Goal: Task Accomplishment & Management: Use online tool/utility

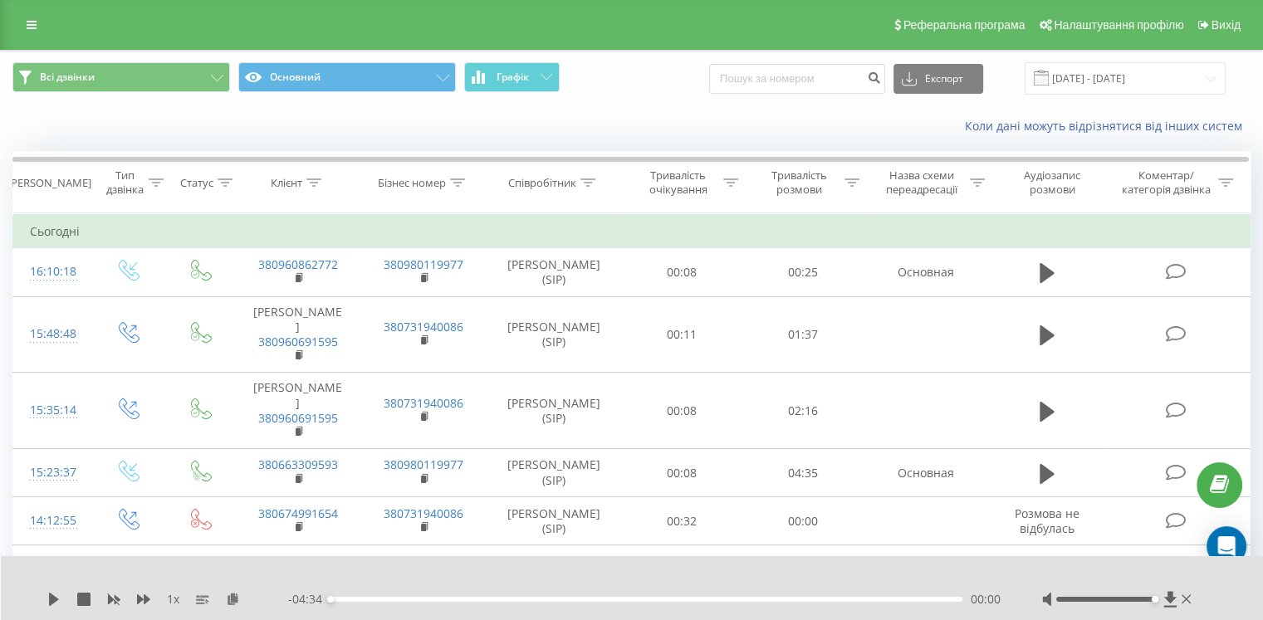
click at [27, 24] on icon at bounding box center [32, 25] width 10 height 12
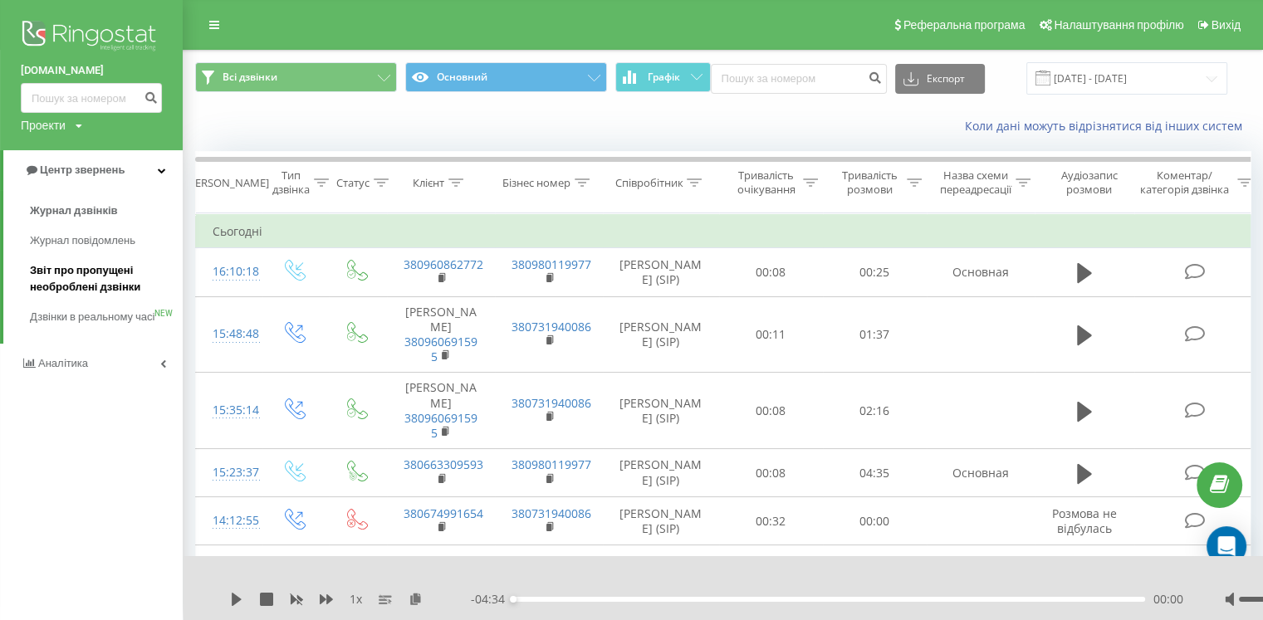
click at [92, 277] on span "Звіт про пропущені необроблені дзвінки" at bounding box center [102, 278] width 145 height 33
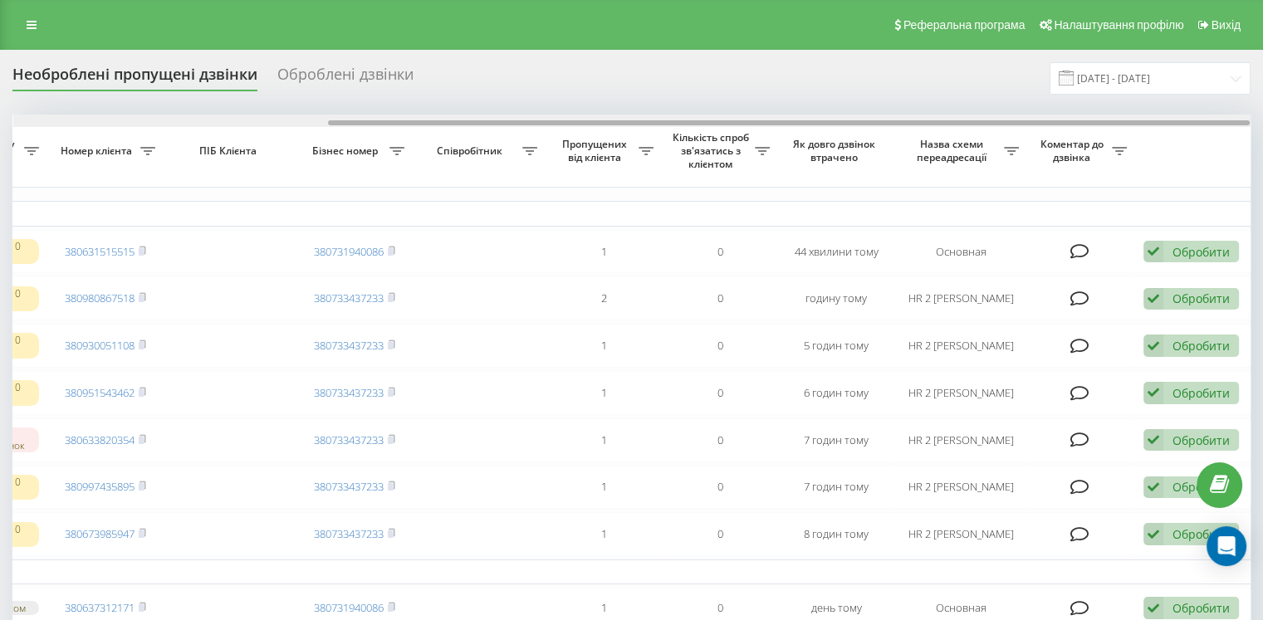
click at [1062, 120] on div at bounding box center [789, 122] width 922 height 5
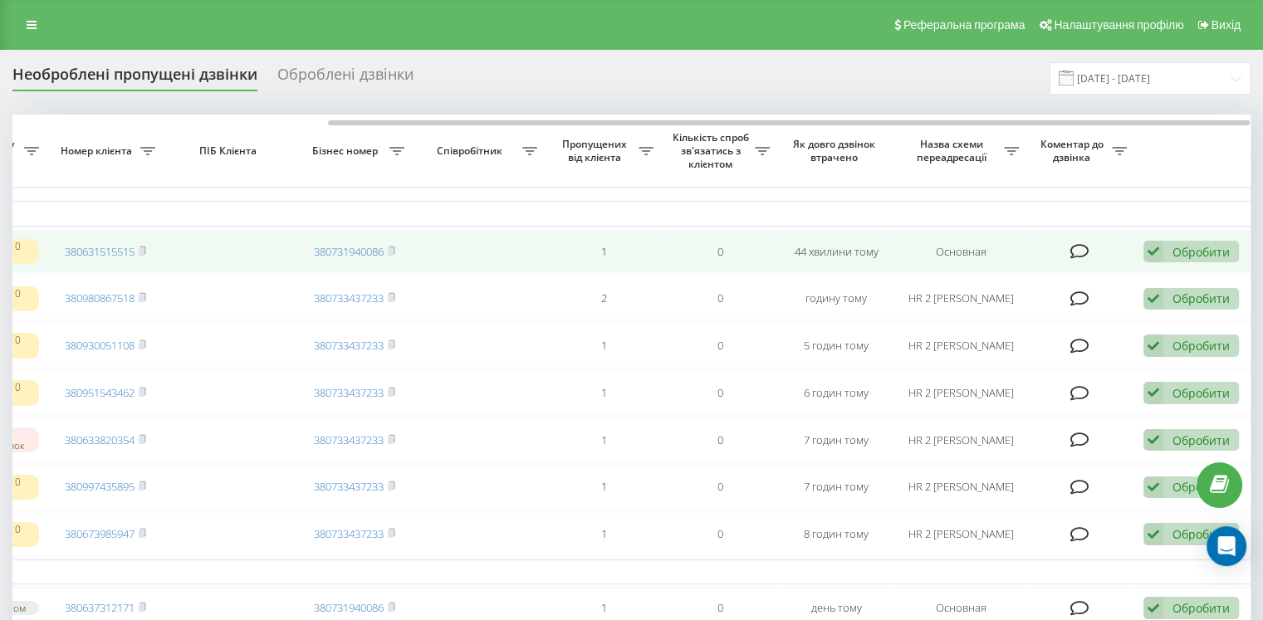
click at [1174, 254] on div "Обробити" at bounding box center [1201, 252] width 57 height 16
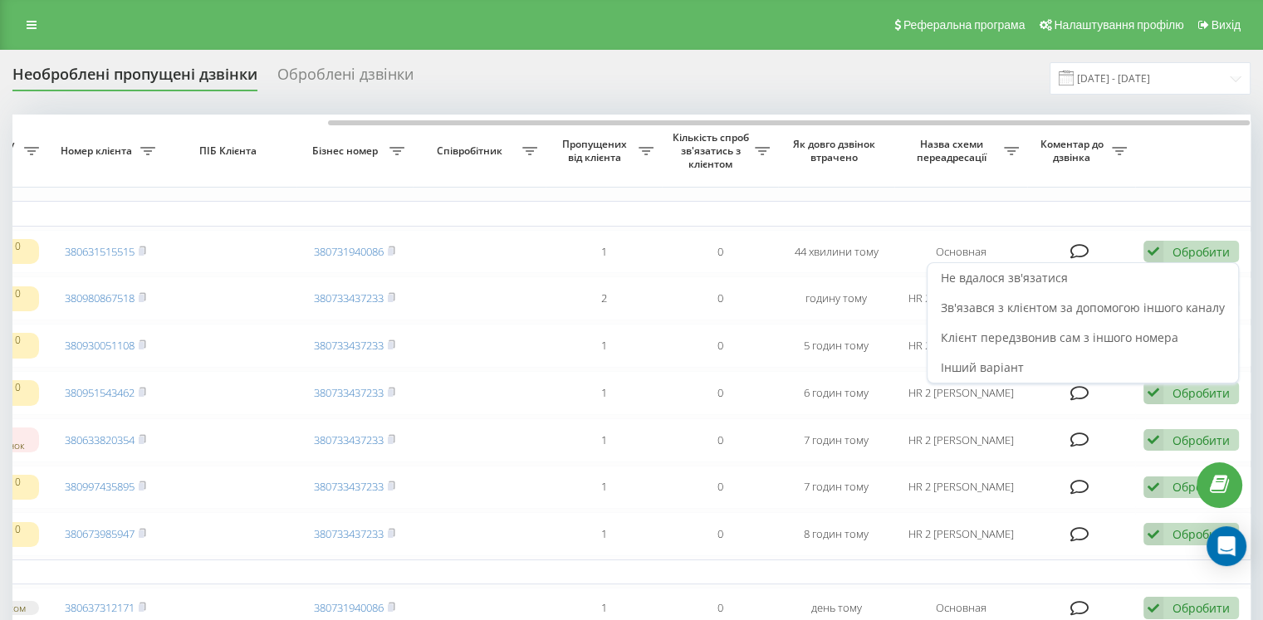
click at [1061, 305] on span "Зв'язався з клієнтом за допомогою іншого каналу" at bounding box center [1083, 308] width 284 height 16
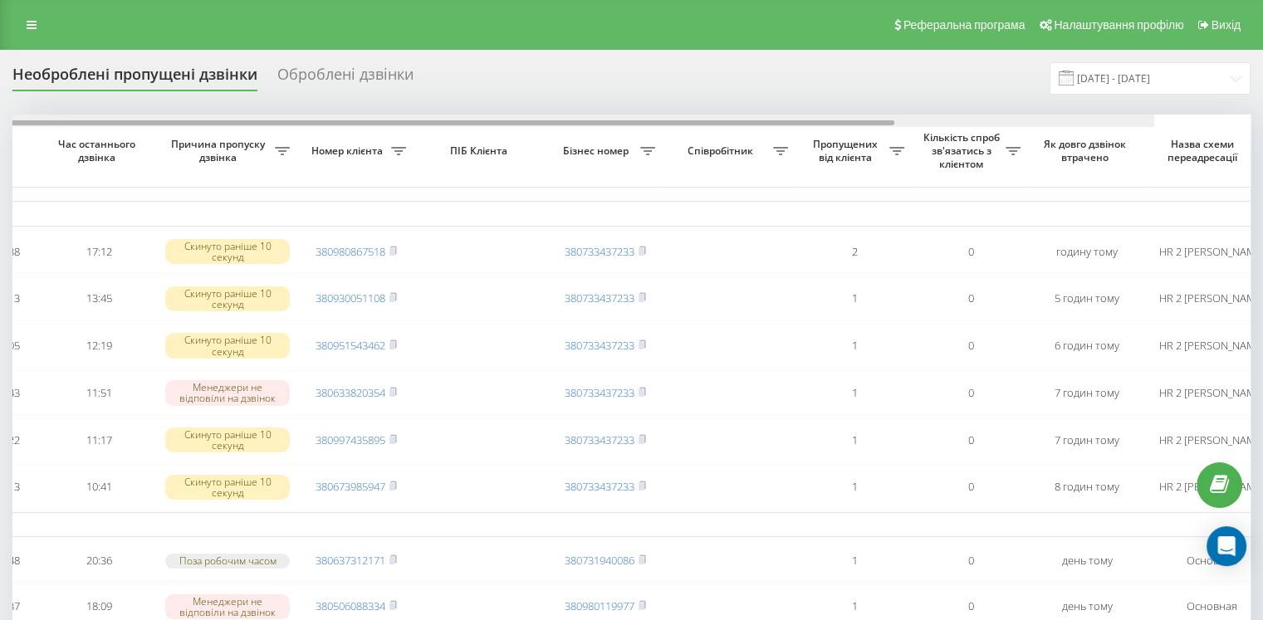
scroll to position [0, 422]
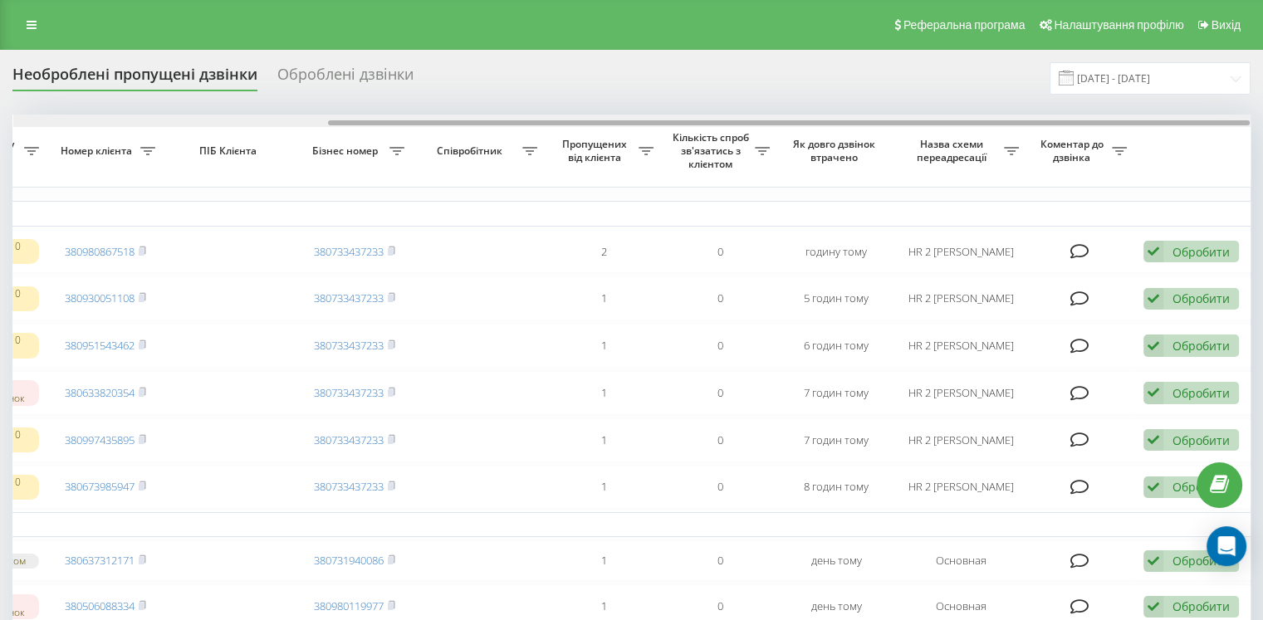
drag, startPoint x: 794, startPoint y: 120, endPoint x: 1275, endPoint y: 131, distance: 481.1
click at [1263, 131] on html "[DOMAIN_NAME] Проекти [DOMAIN_NAME] Центр звернень Журнал дзвінків Журнал повід…" at bounding box center [631, 310] width 1263 height 620
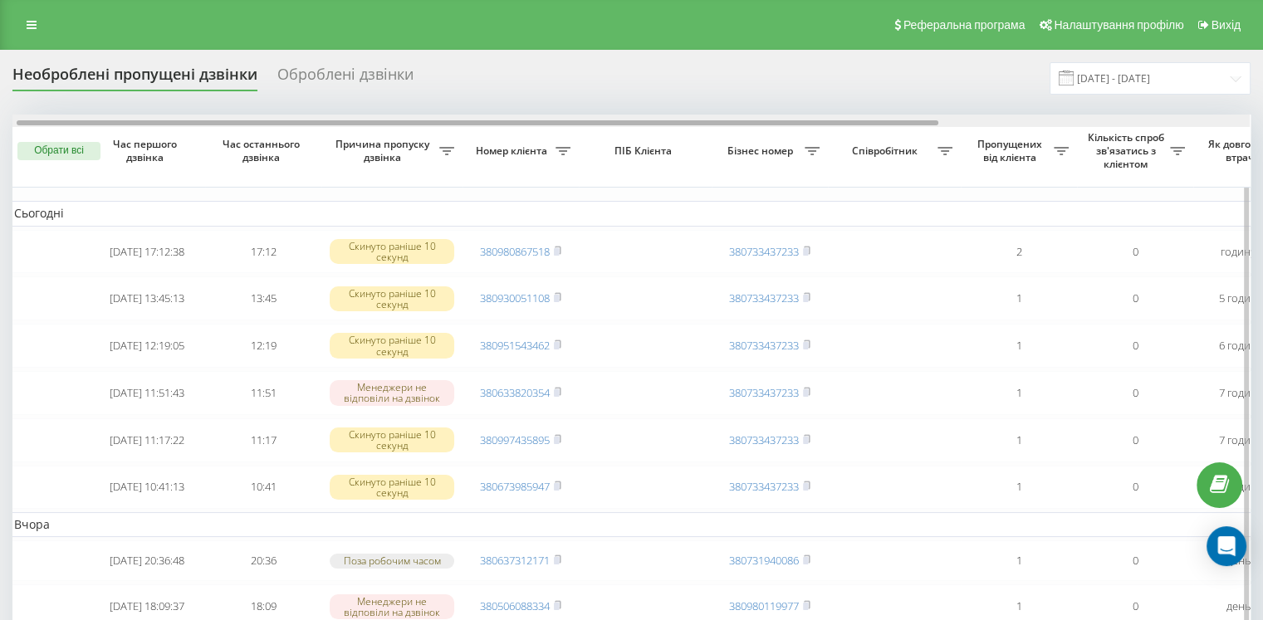
scroll to position [0, 4]
drag, startPoint x: 944, startPoint y: 120, endPoint x: 632, endPoint y: 123, distance: 311.5
click at [632, 123] on div at bounding box center [480, 122] width 922 height 5
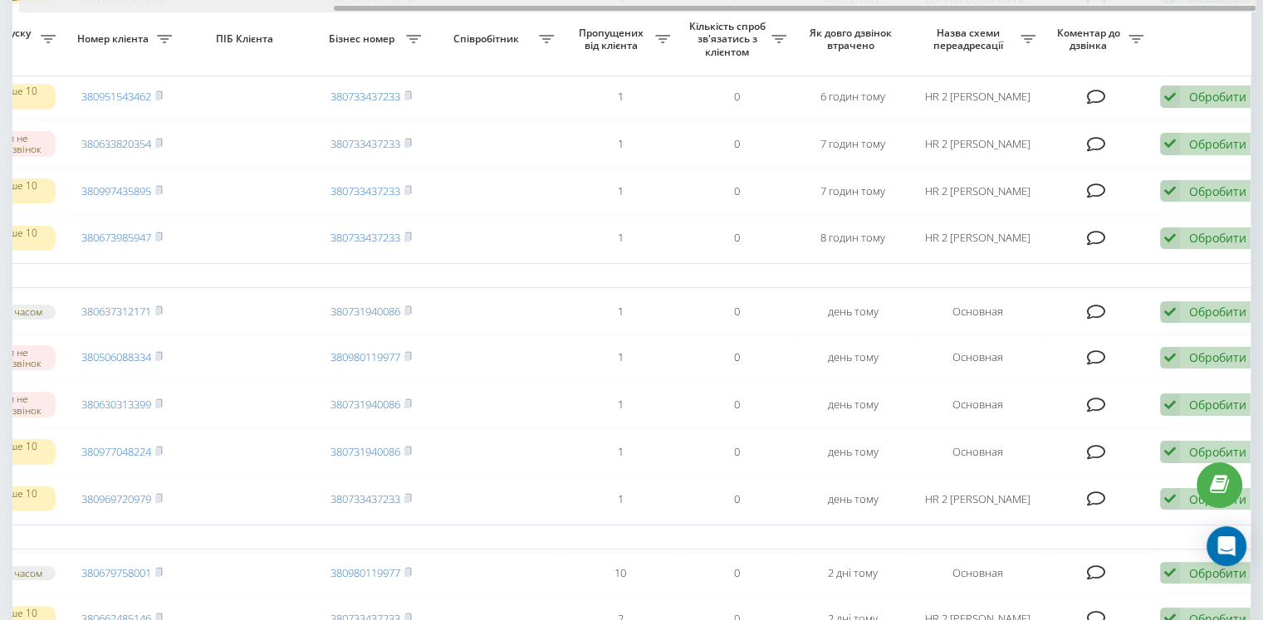
scroll to position [0, 422]
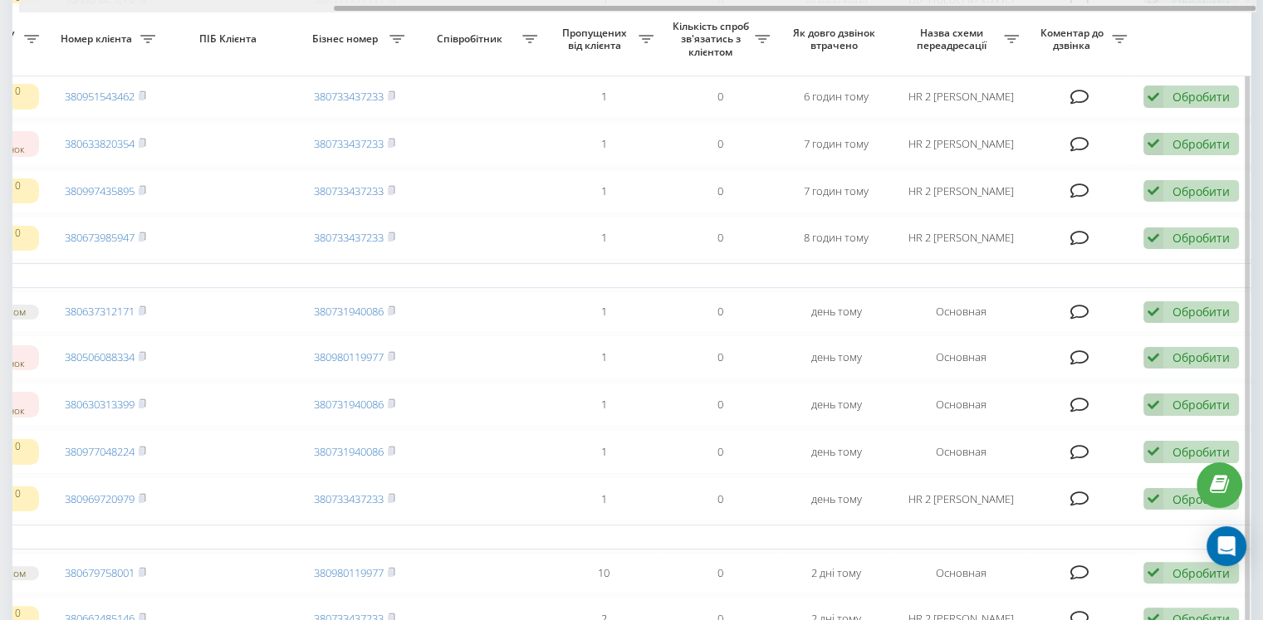
drag, startPoint x: 920, startPoint y: 9, endPoint x: 1235, endPoint y: 25, distance: 315.2
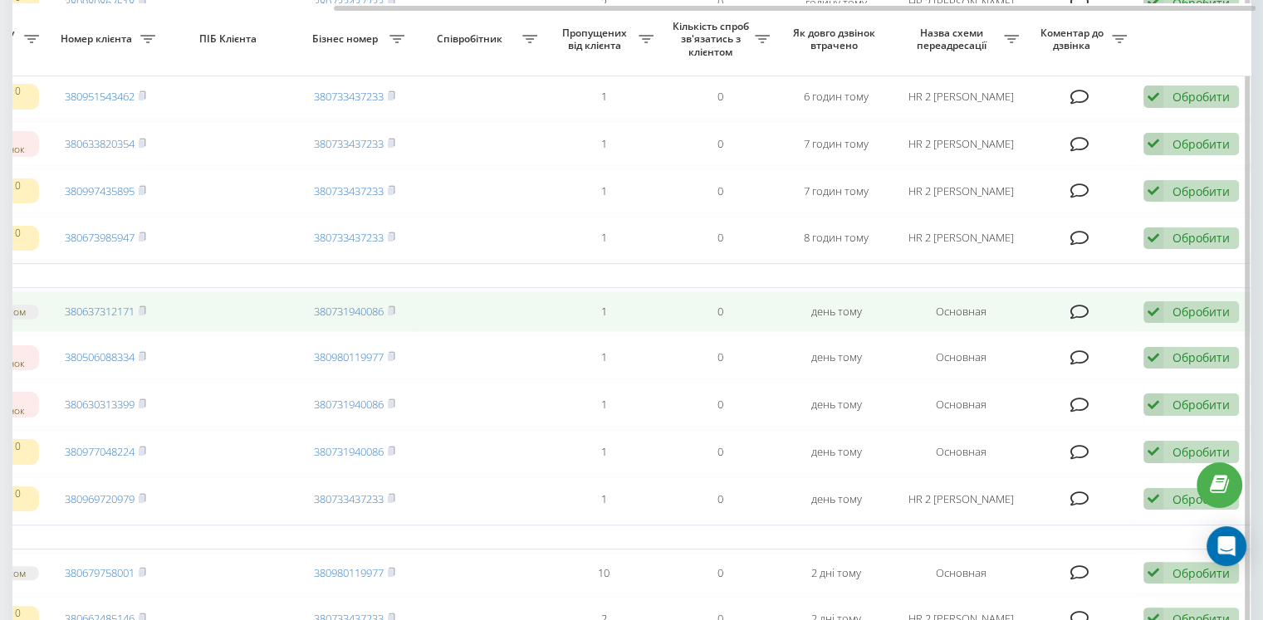
click at [1161, 323] on icon at bounding box center [1154, 313] width 20 height 22
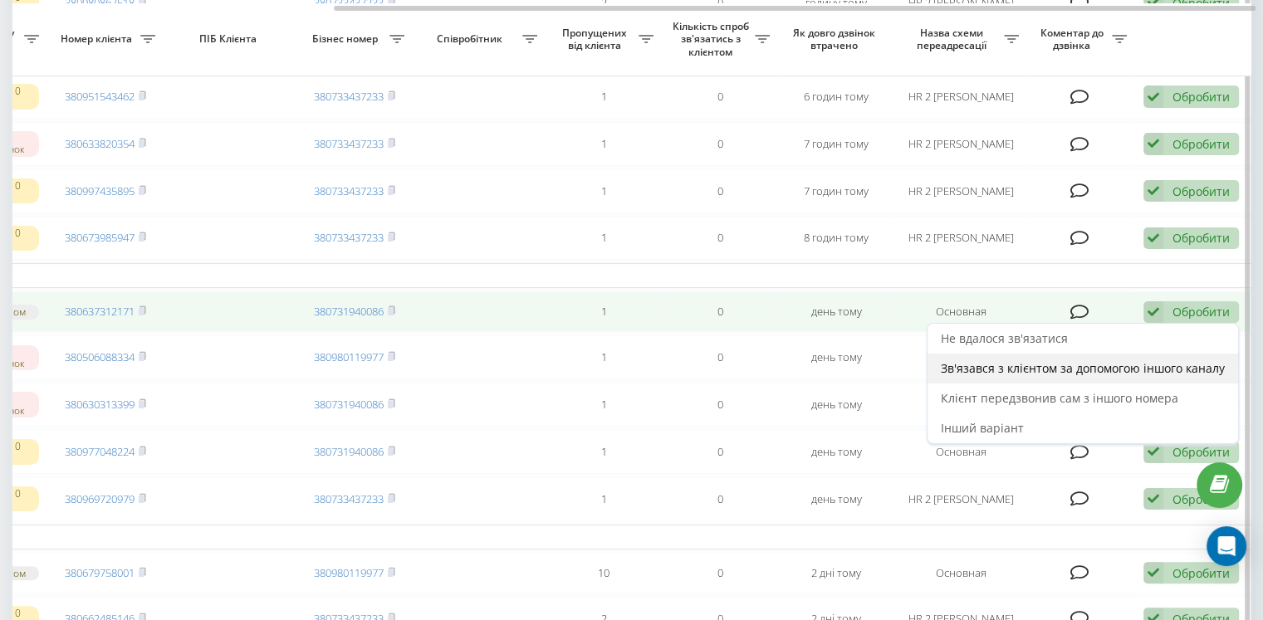
click at [1073, 376] on span "Зв'язався з клієнтом за допомогою іншого каналу" at bounding box center [1083, 368] width 284 height 16
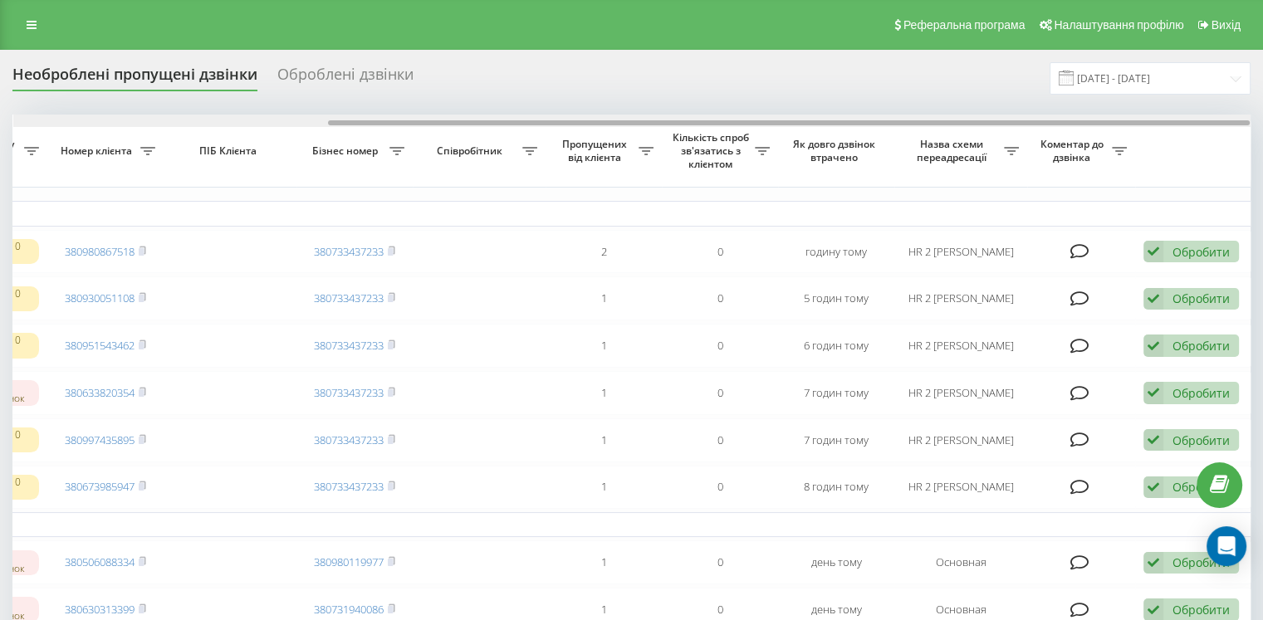
drag, startPoint x: 837, startPoint y: 121, endPoint x: 1260, endPoint y: 128, distance: 422.8
click at [1263, 120] on html "wearme.ua Проекти wearme.ua Центр звернень Журнал дзвінків Журнал повідомлень З…" at bounding box center [631, 310] width 1263 height 620
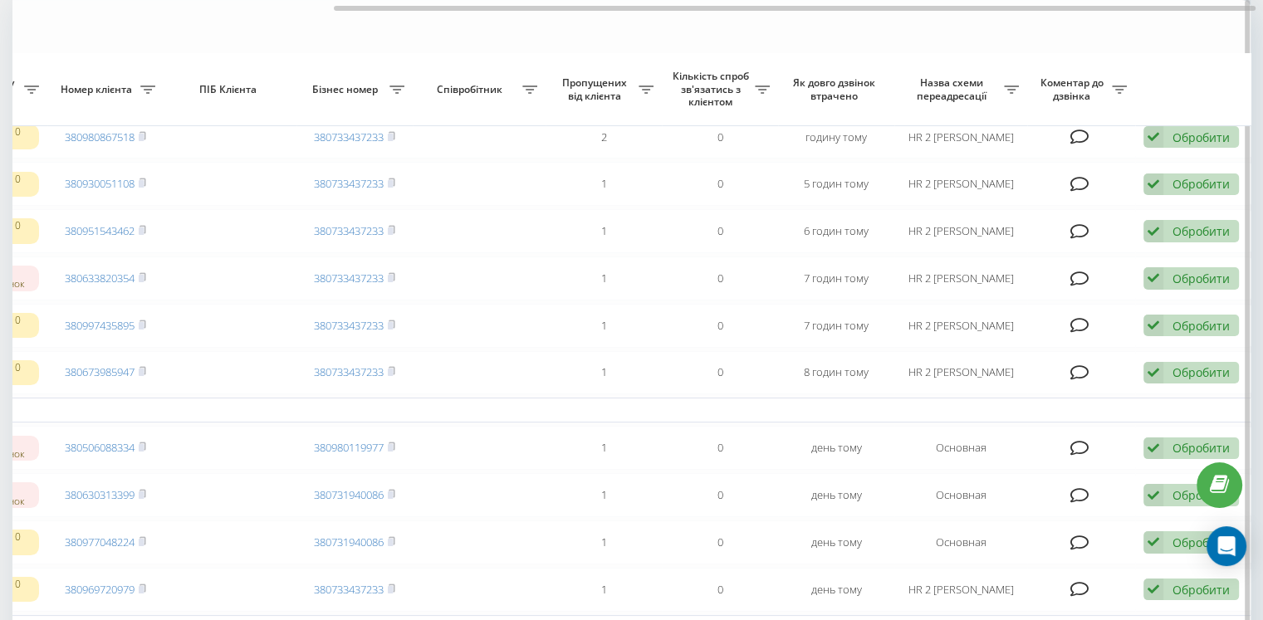
scroll to position [166, 0]
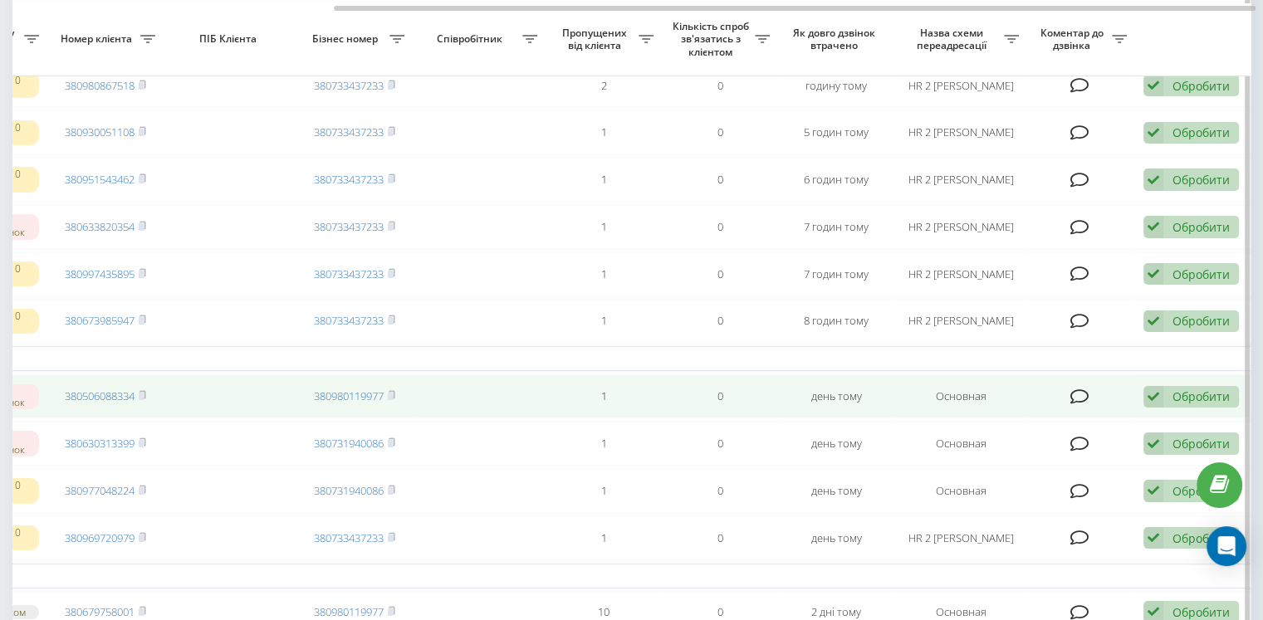
click at [1153, 409] on icon at bounding box center [1154, 397] width 20 height 22
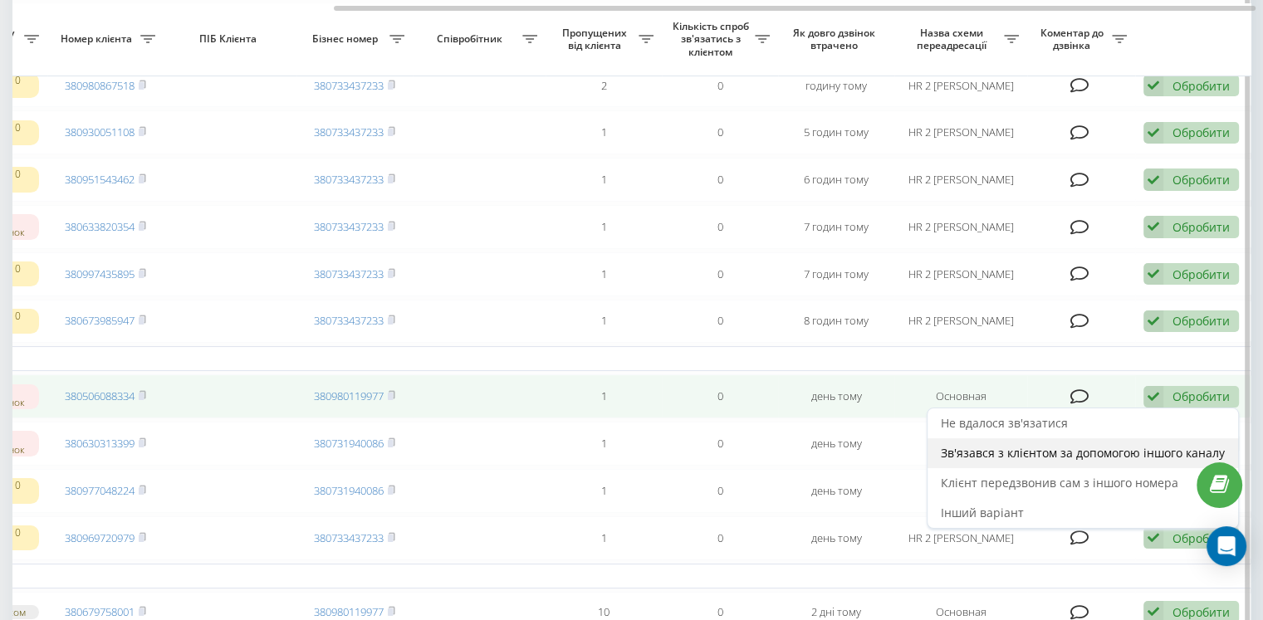
click at [1022, 461] on span "Зв'язався з клієнтом за допомогою іншого каналу" at bounding box center [1083, 453] width 284 height 16
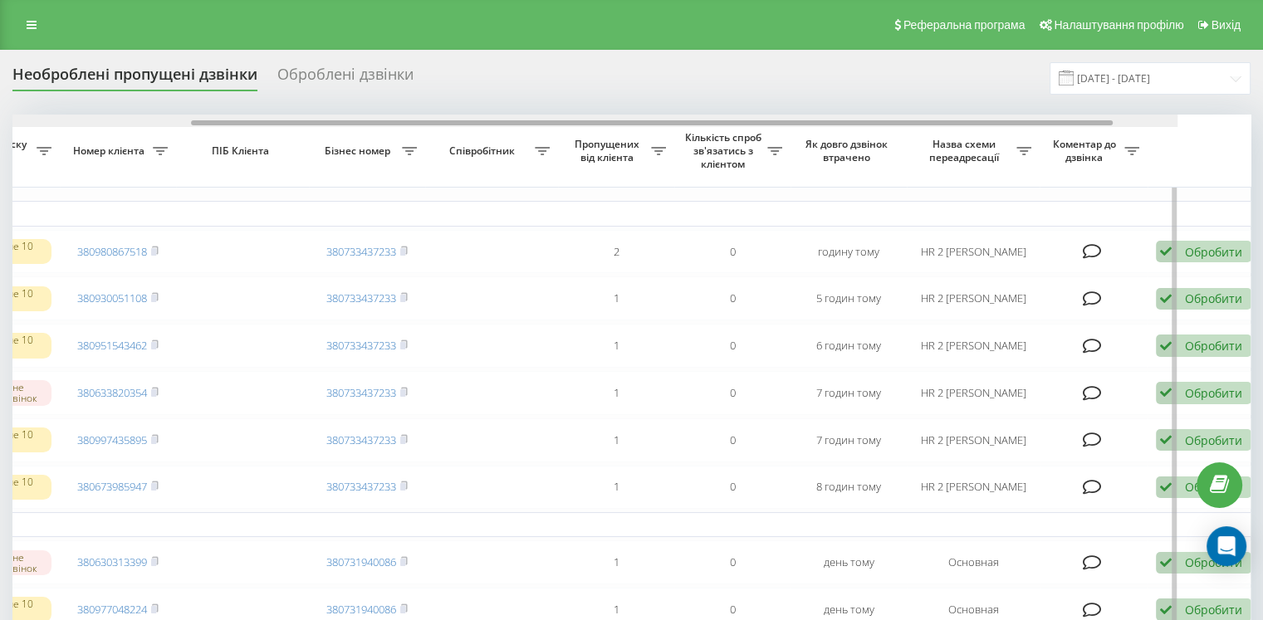
scroll to position [0, 422]
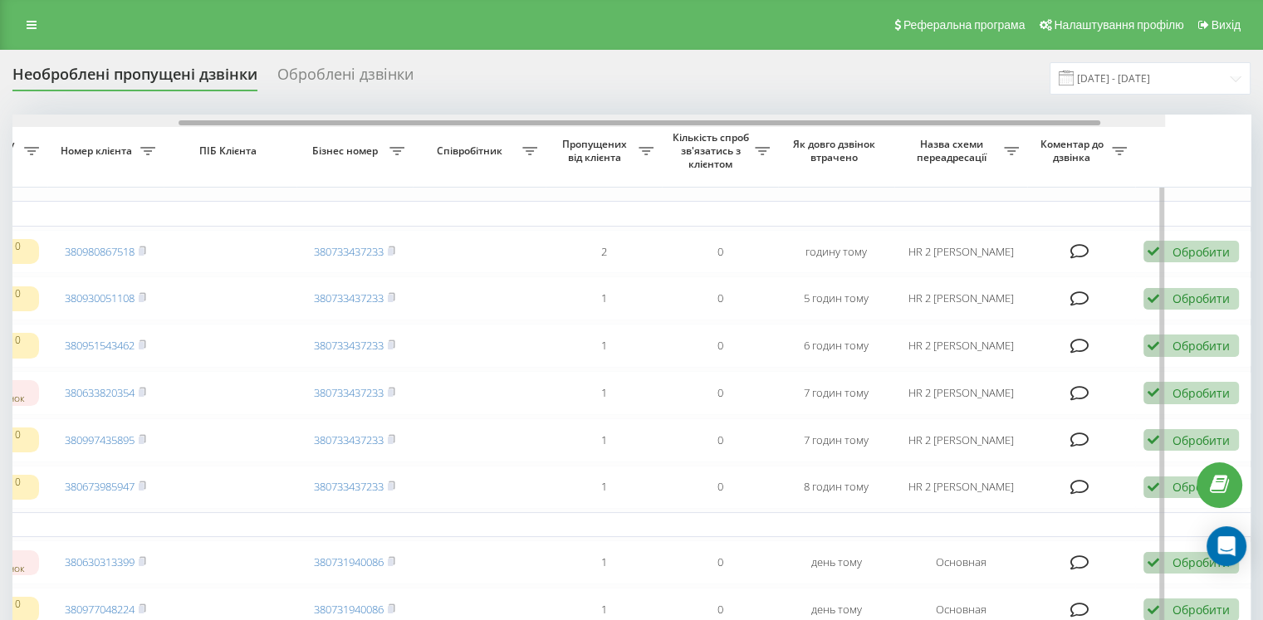
drag, startPoint x: 734, startPoint y: 123, endPoint x: 1230, endPoint y: 122, distance: 495.9
click at [1101, 122] on div at bounding box center [640, 122] width 922 height 5
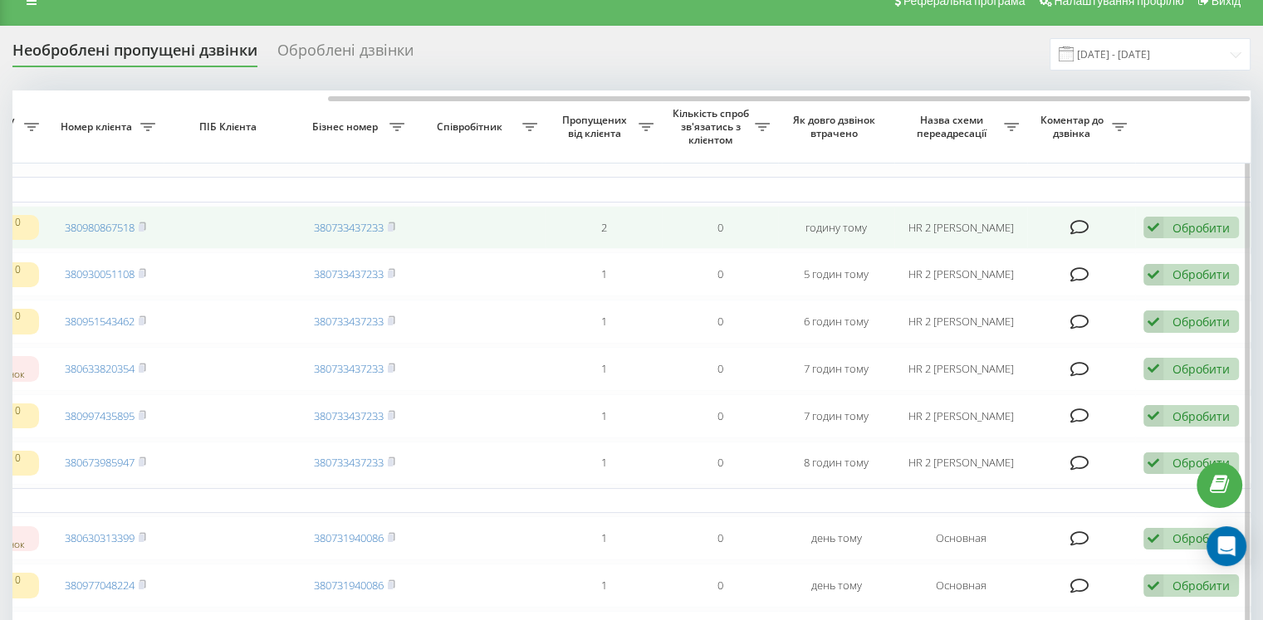
scroll to position [166, 0]
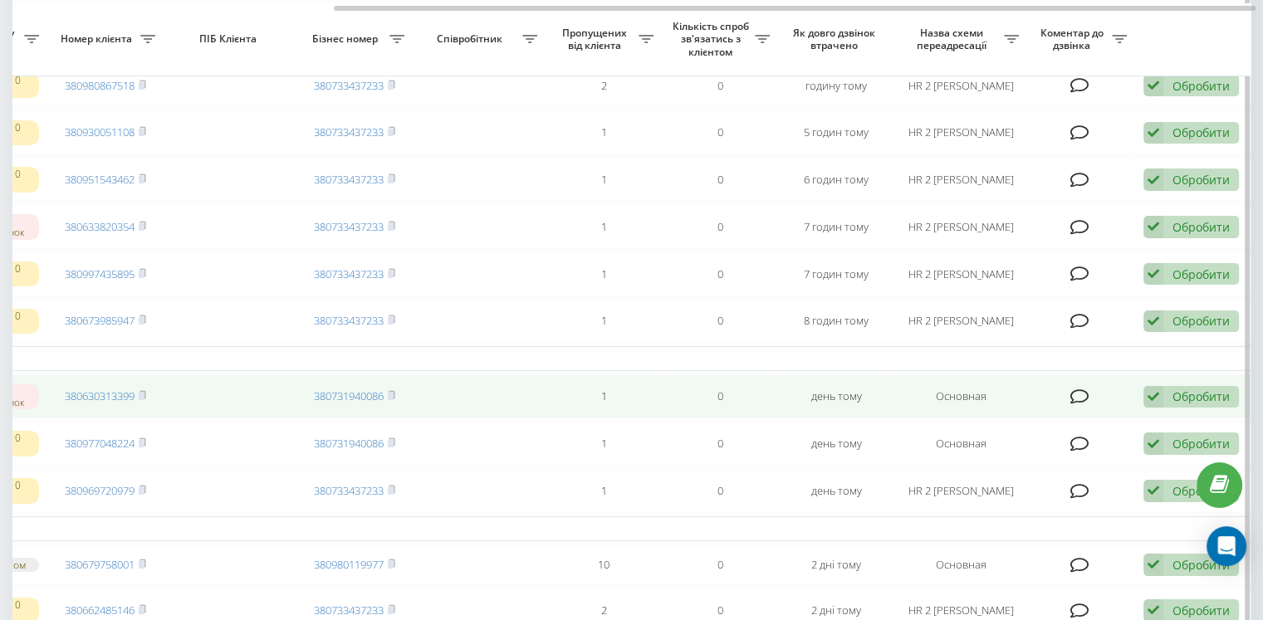
click at [1164, 409] on div "Обробити Не вдалося зв'язатися Зв'язався з клієнтом за допомогою іншого каналу …" at bounding box center [1192, 397] width 96 height 22
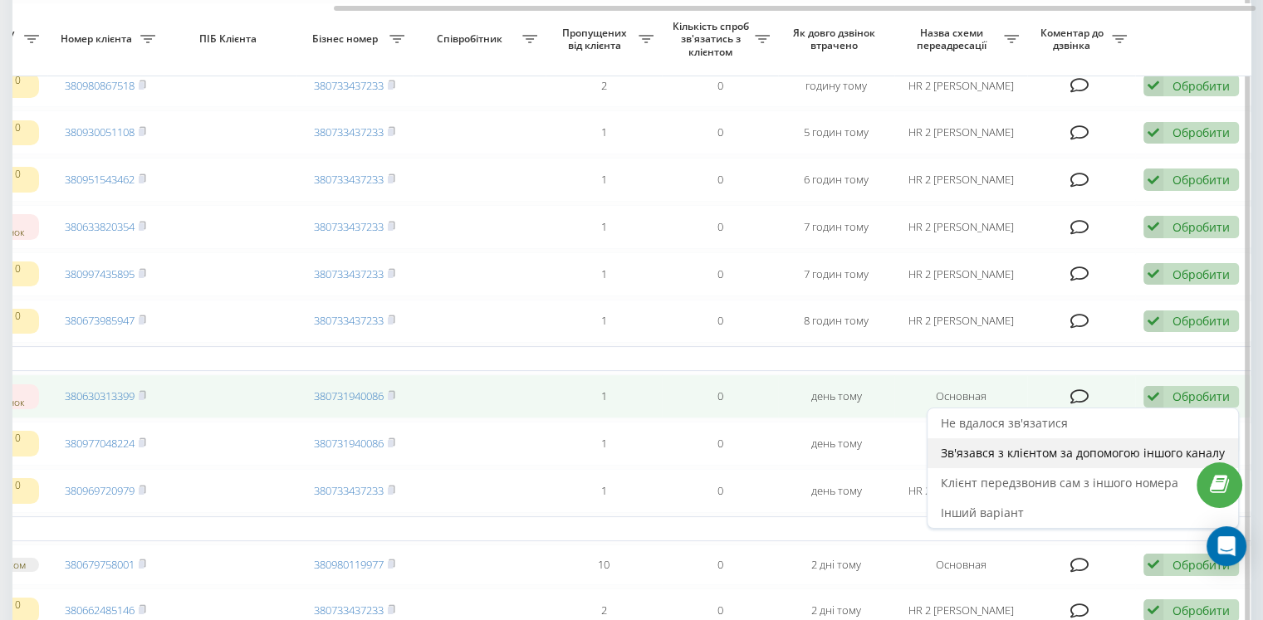
click at [991, 461] on span "Зв'язався з клієнтом за допомогою іншого каналу" at bounding box center [1083, 453] width 284 height 16
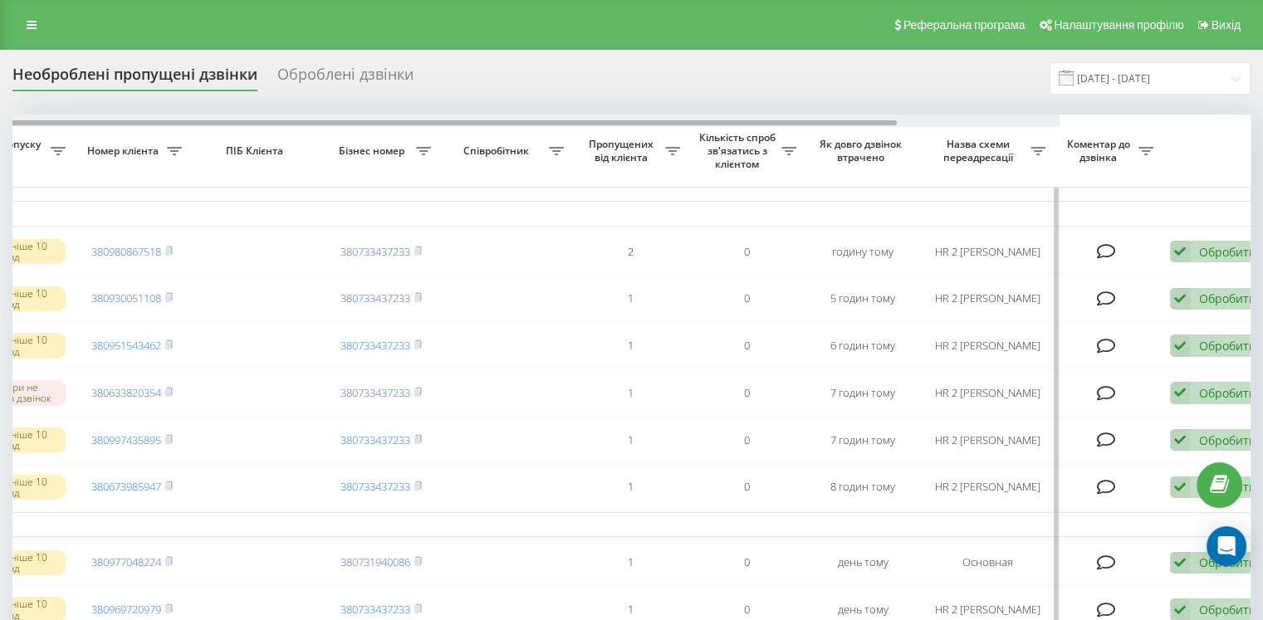
scroll to position [0, 422]
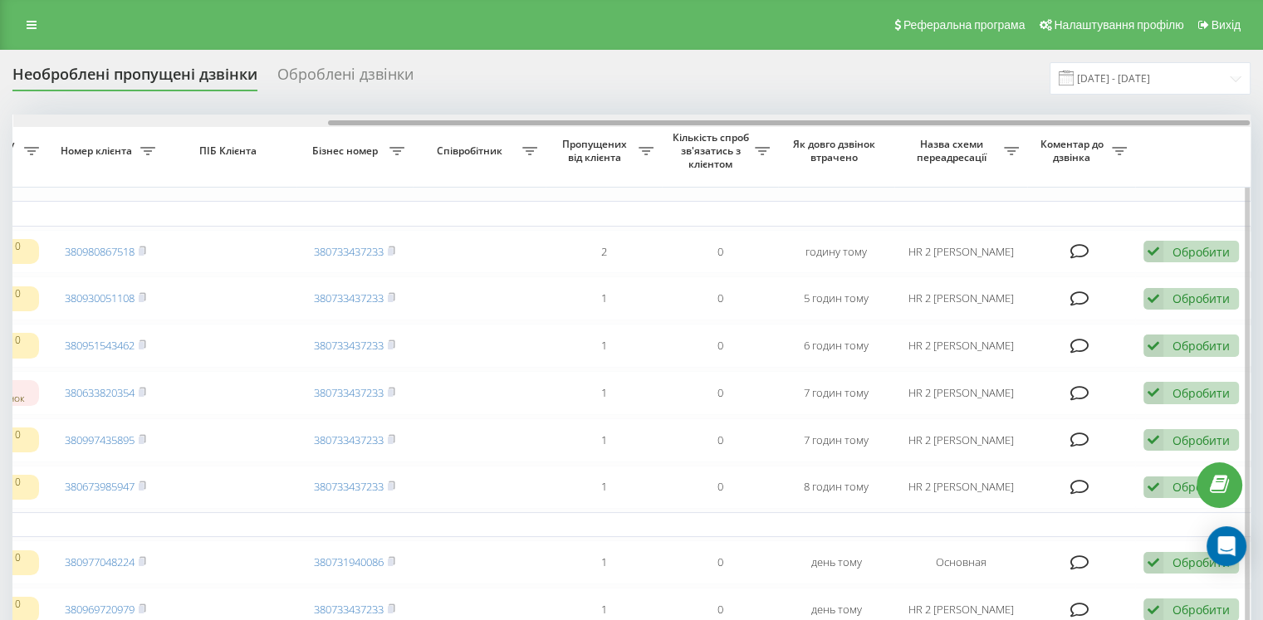
drag, startPoint x: 758, startPoint y: 120, endPoint x: 1155, endPoint y: 123, distance: 397.0
click at [1155, 123] on div at bounding box center [789, 122] width 922 height 5
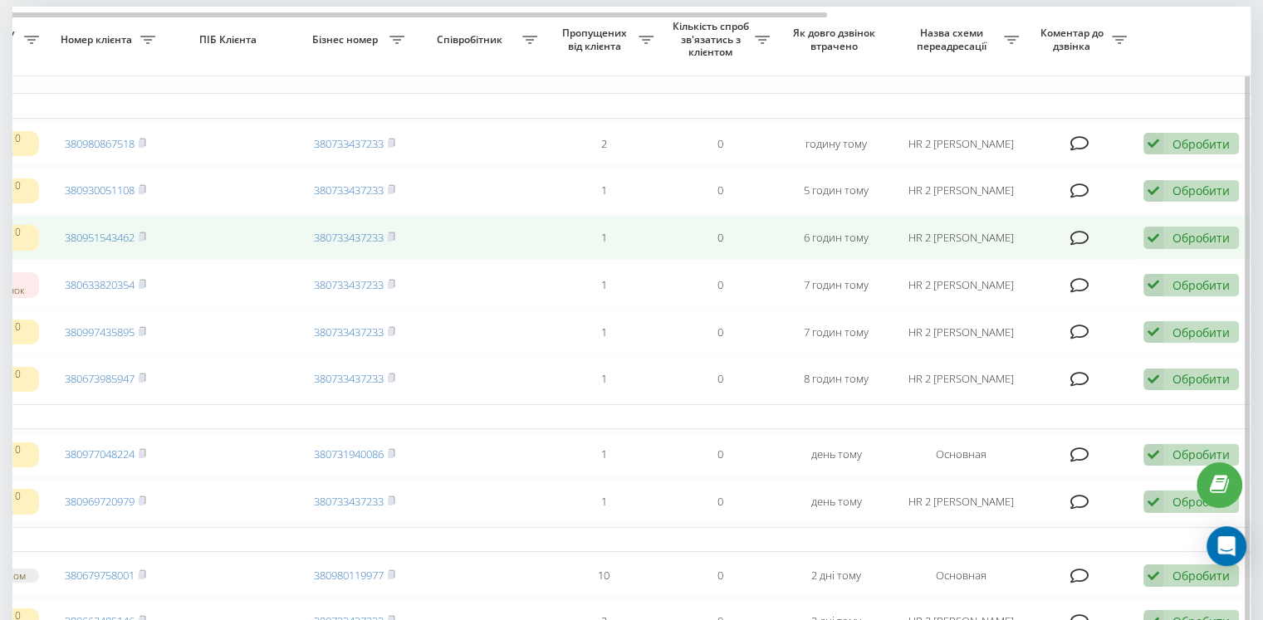
scroll to position [166, 0]
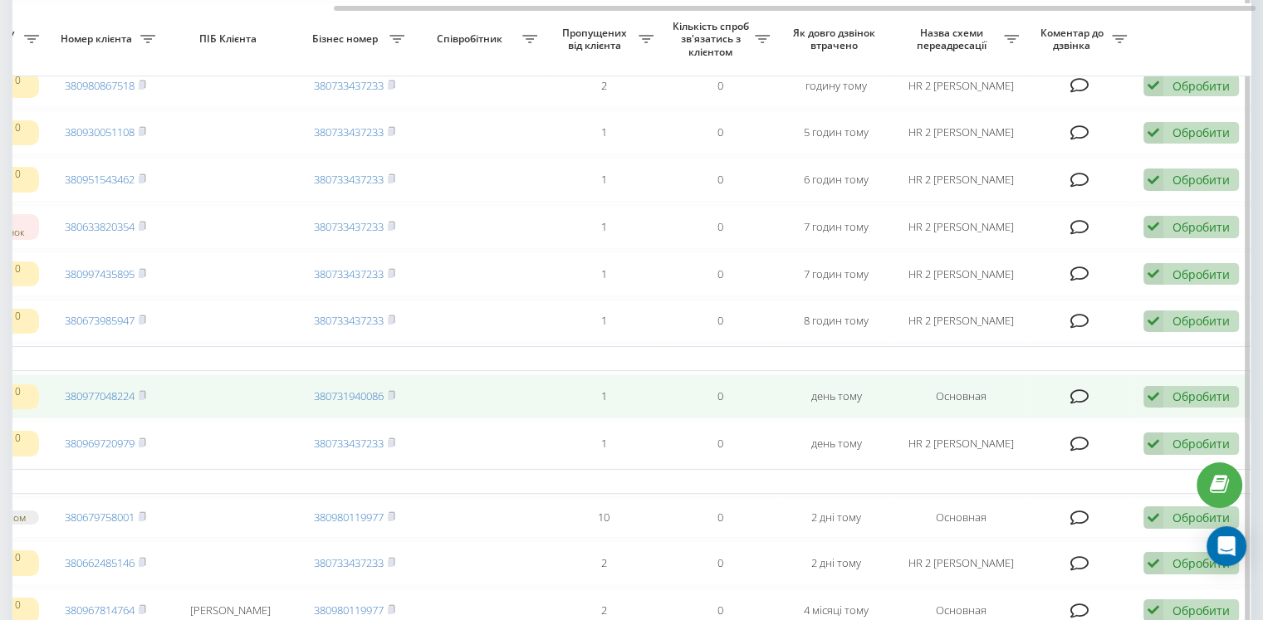
click at [1184, 405] on div "Обробити" at bounding box center [1201, 397] width 57 height 16
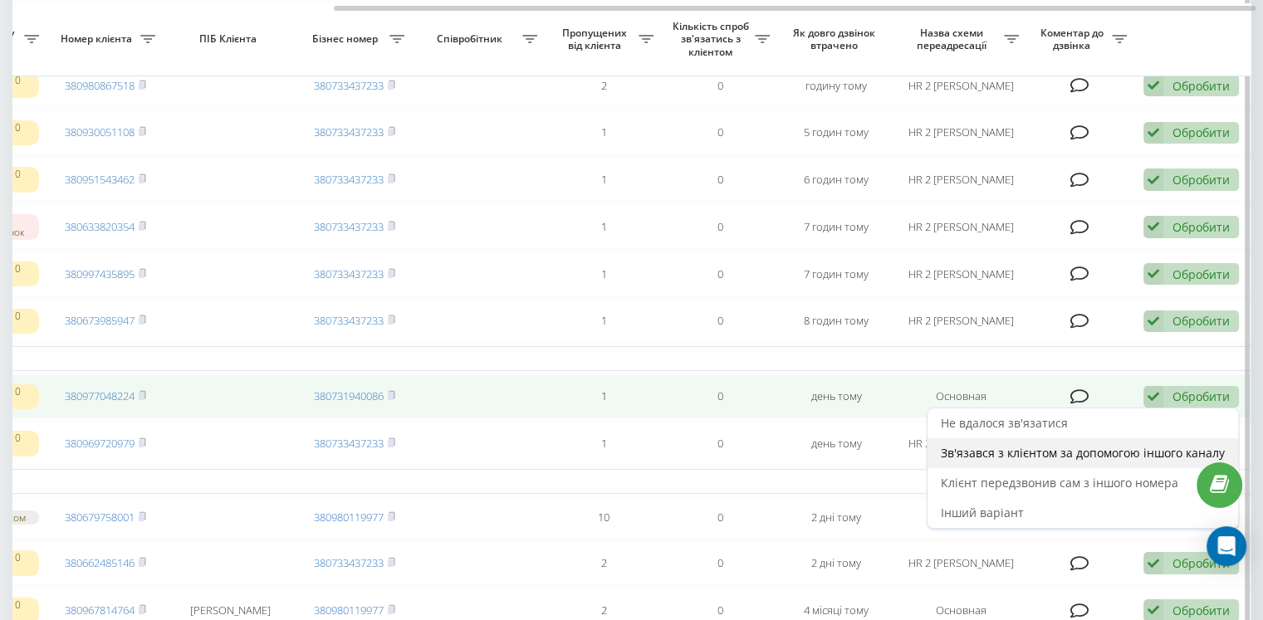
click at [978, 461] on span "Зв'язався з клієнтом за допомогою іншого каналу" at bounding box center [1083, 453] width 284 height 16
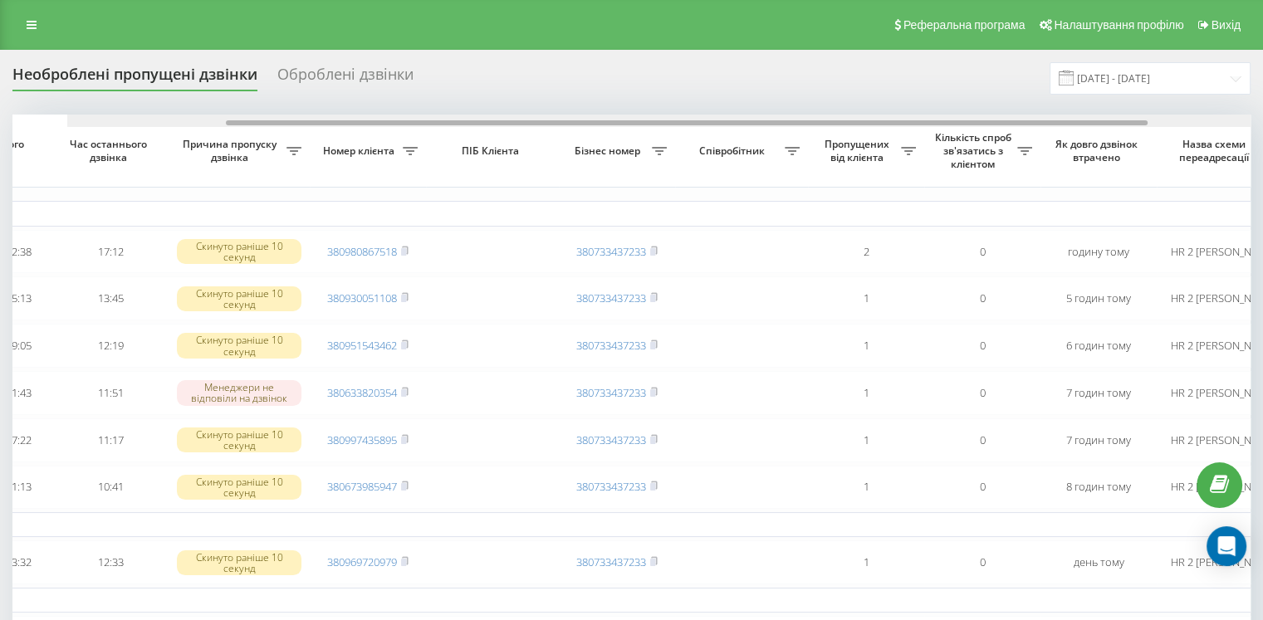
scroll to position [0, 422]
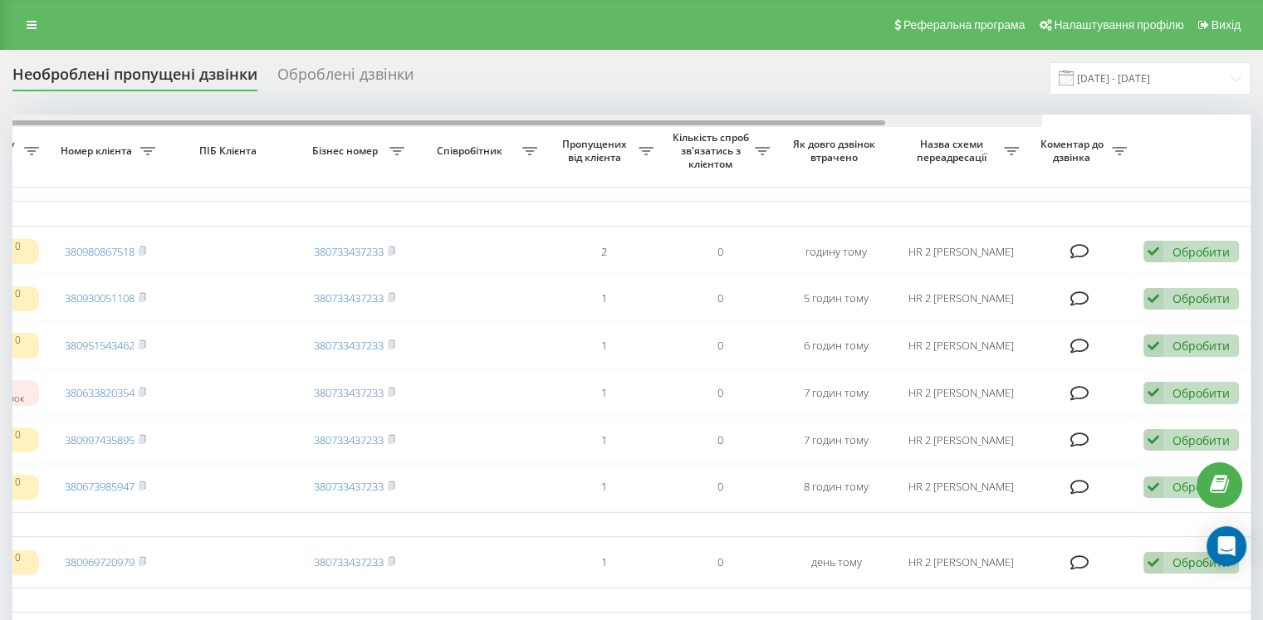
drag, startPoint x: 747, startPoint y: 124, endPoint x: 1275, endPoint y: 130, distance: 528.3
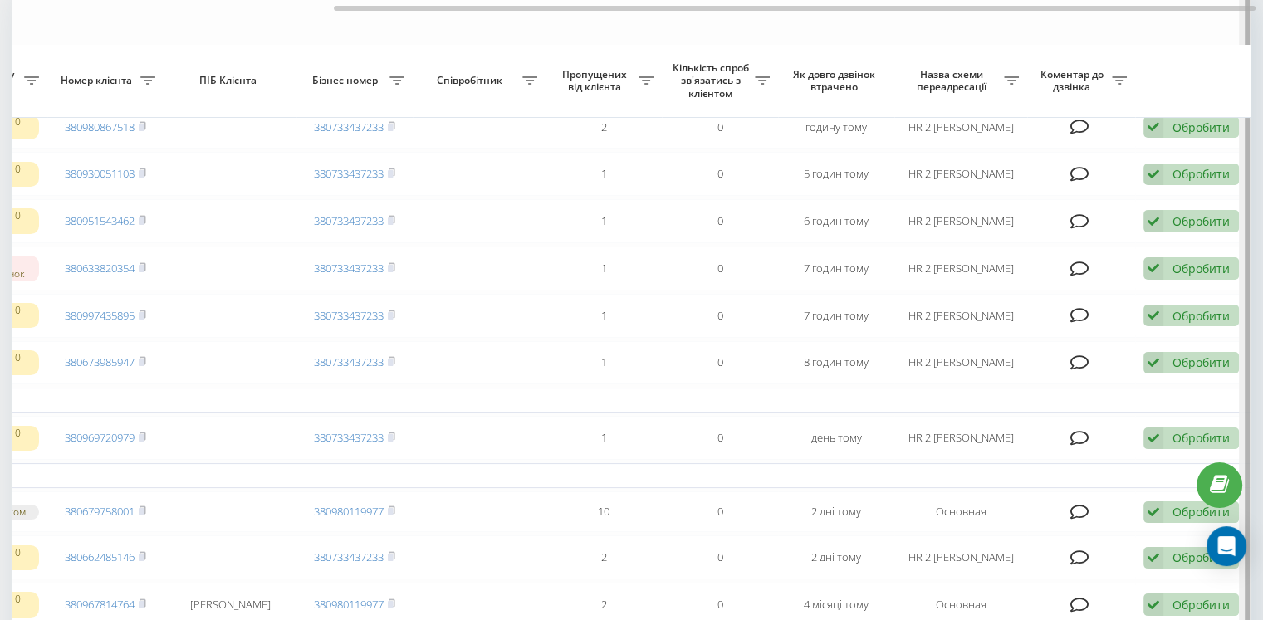
scroll to position [166, 0]
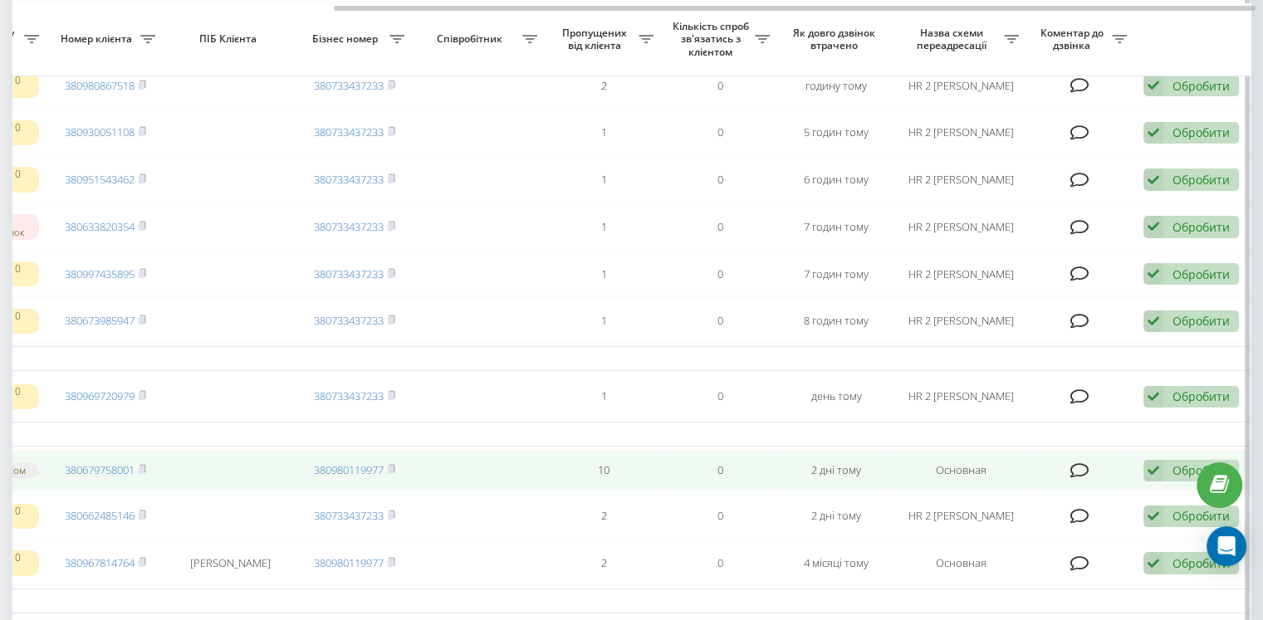
click at [1150, 483] on icon at bounding box center [1154, 471] width 20 height 22
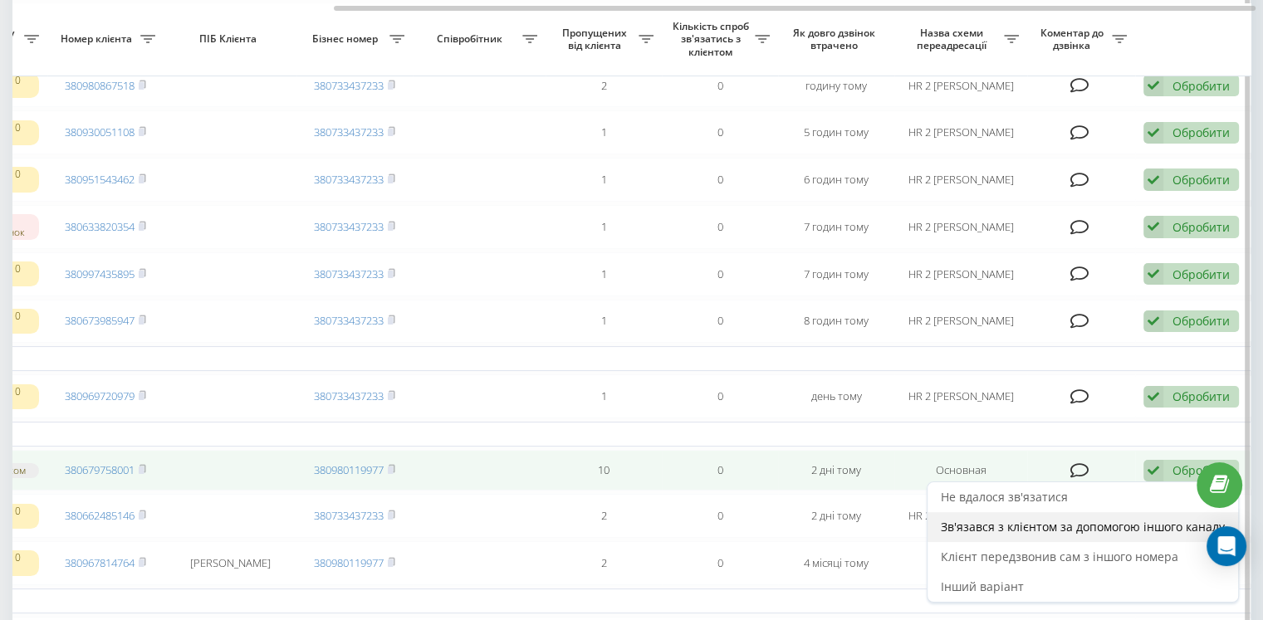
click at [1012, 535] on span "Зв'язався з клієнтом за допомогою іншого каналу" at bounding box center [1083, 527] width 284 height 16
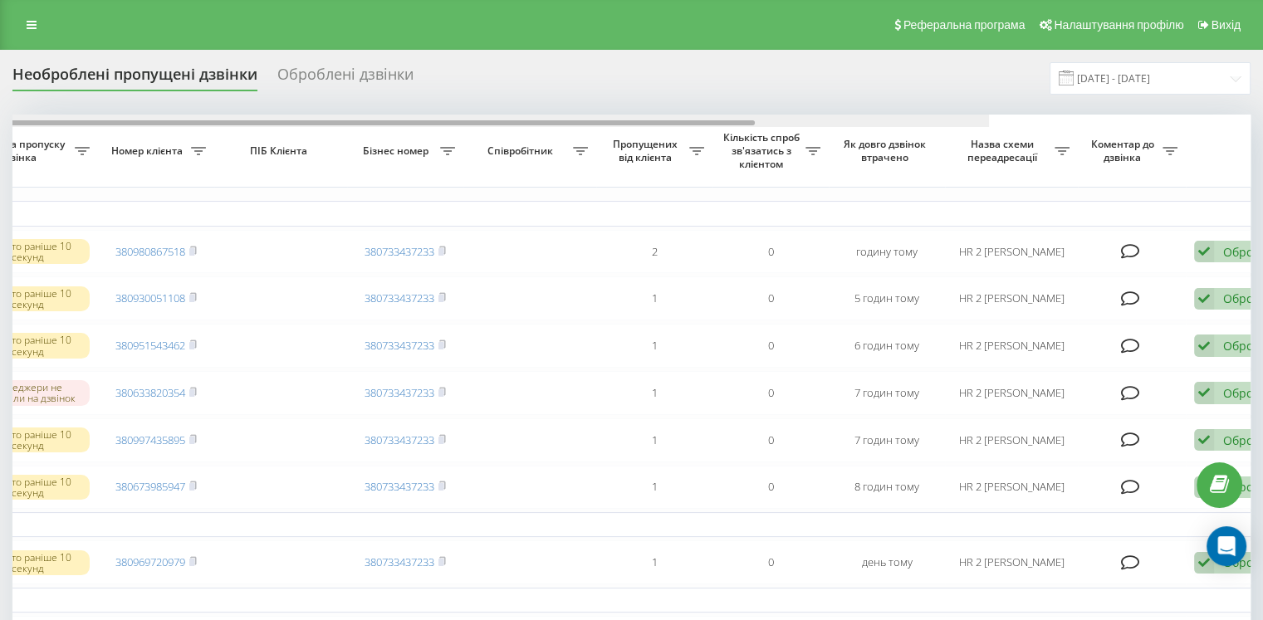
scroll to position [0, 422]
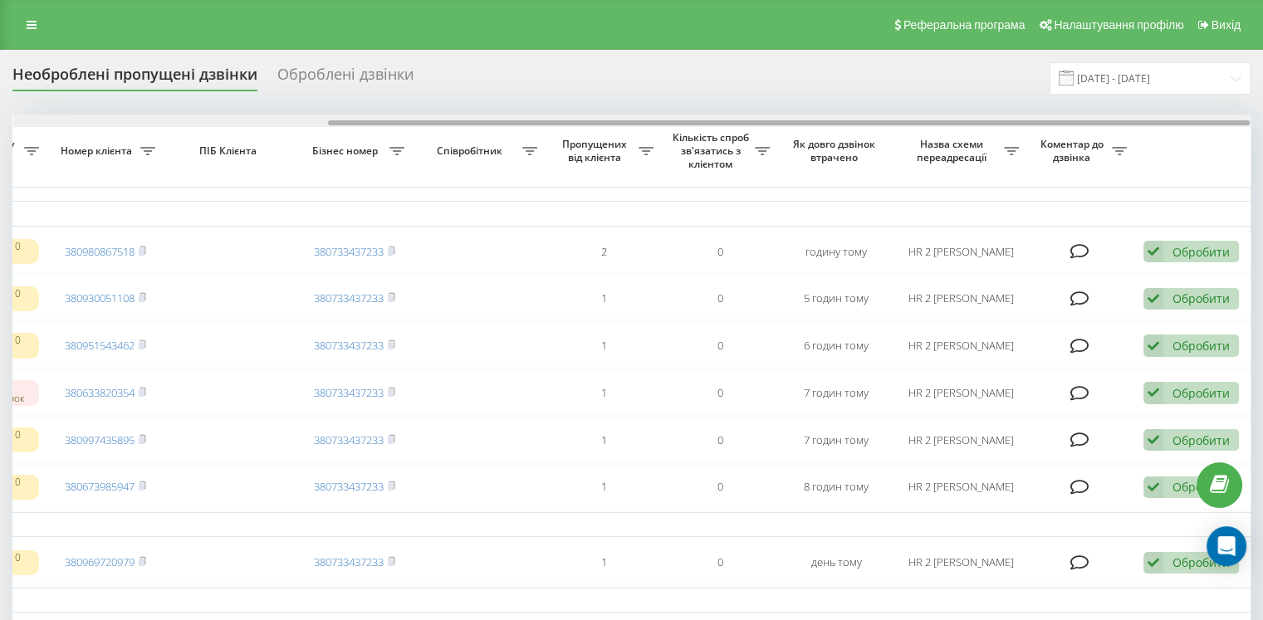
drag, startPoint x: 620, startPoint y: 122, endPoint x: 1275, endPoint y: 154, distance: 656.1
click at [1263, 154] on html "wearme.ua Проекти wearme.ua Центр звернень Журнал дзвінків Журнал повідомлень З…" at bounding box center [631, 310] width 1263 height 620
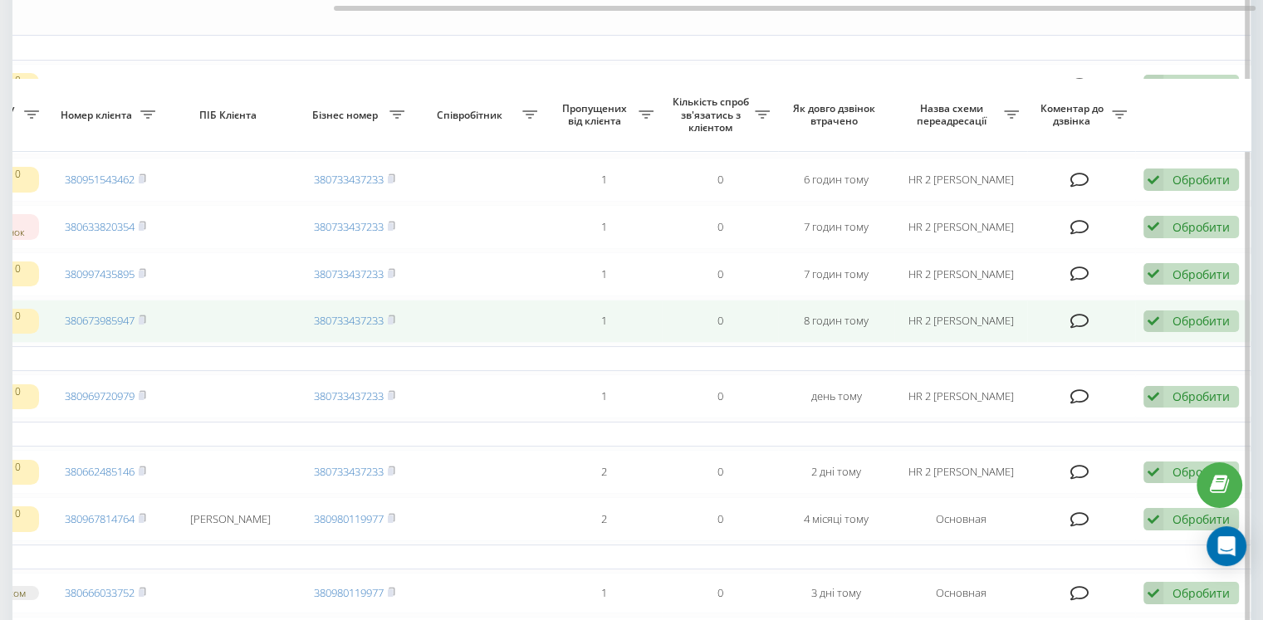
scroll to position [332, 0]
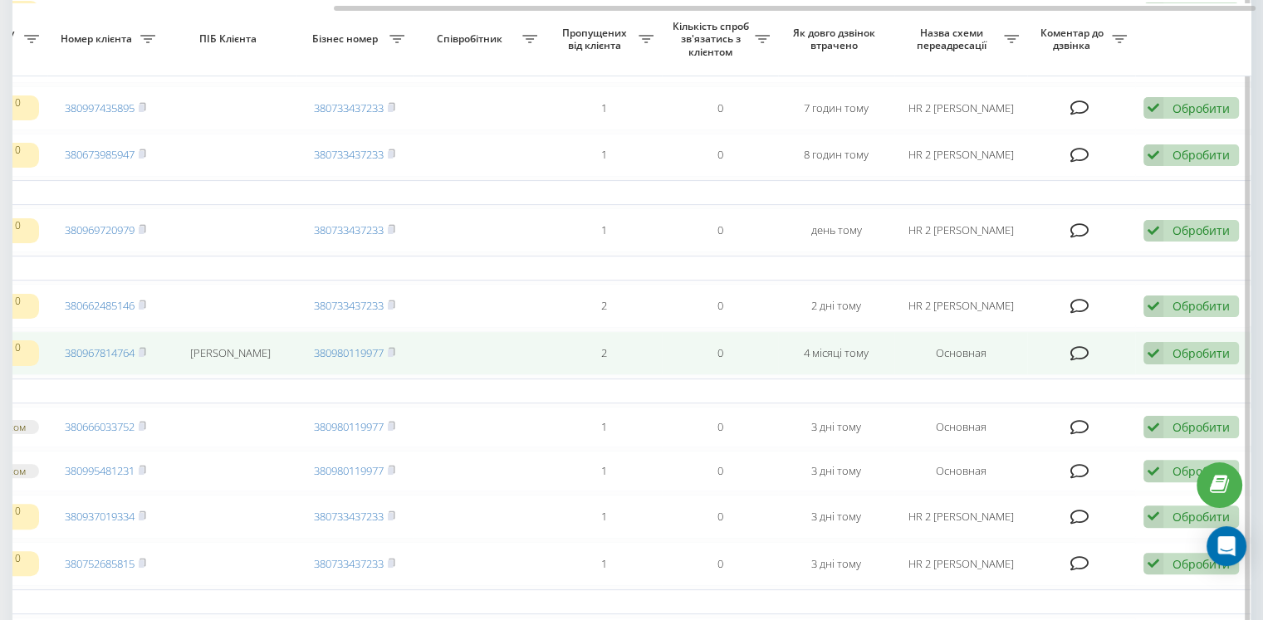
click at [1160, 365] on icon at bounding box center [1154, 353] width 20 height 22
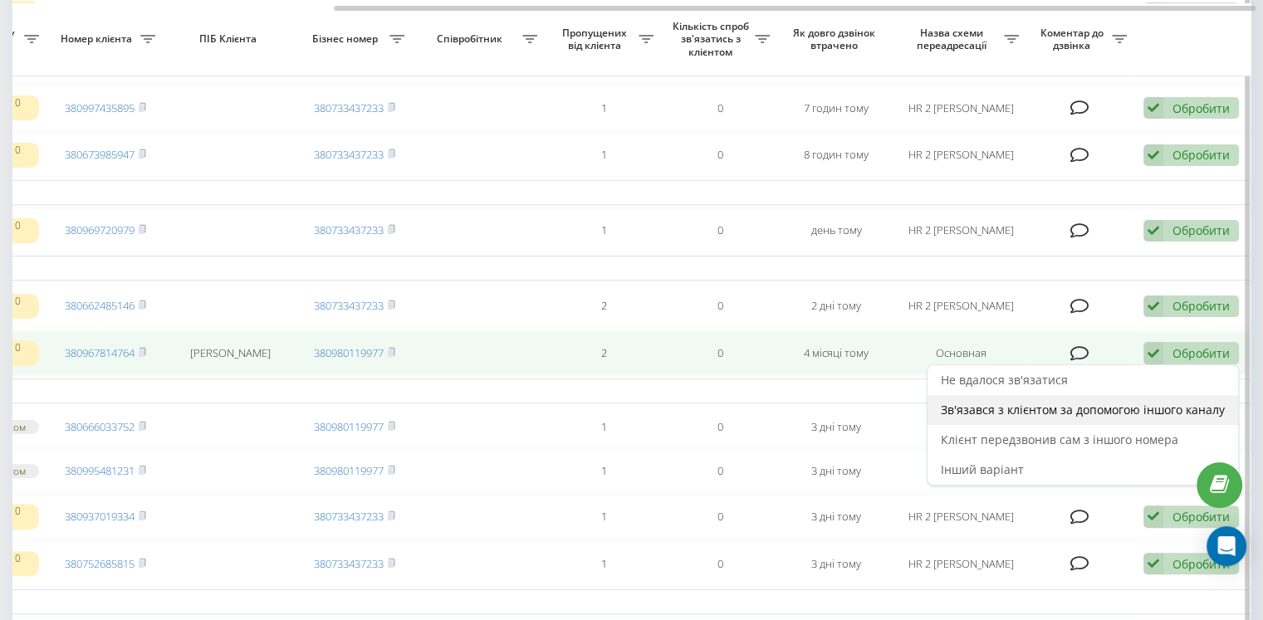
click at [1041, 425] on div "Зв'язався з клієнтом за допомогою іншого каналу" at bounding box center [1083, 410] width 311 height 30
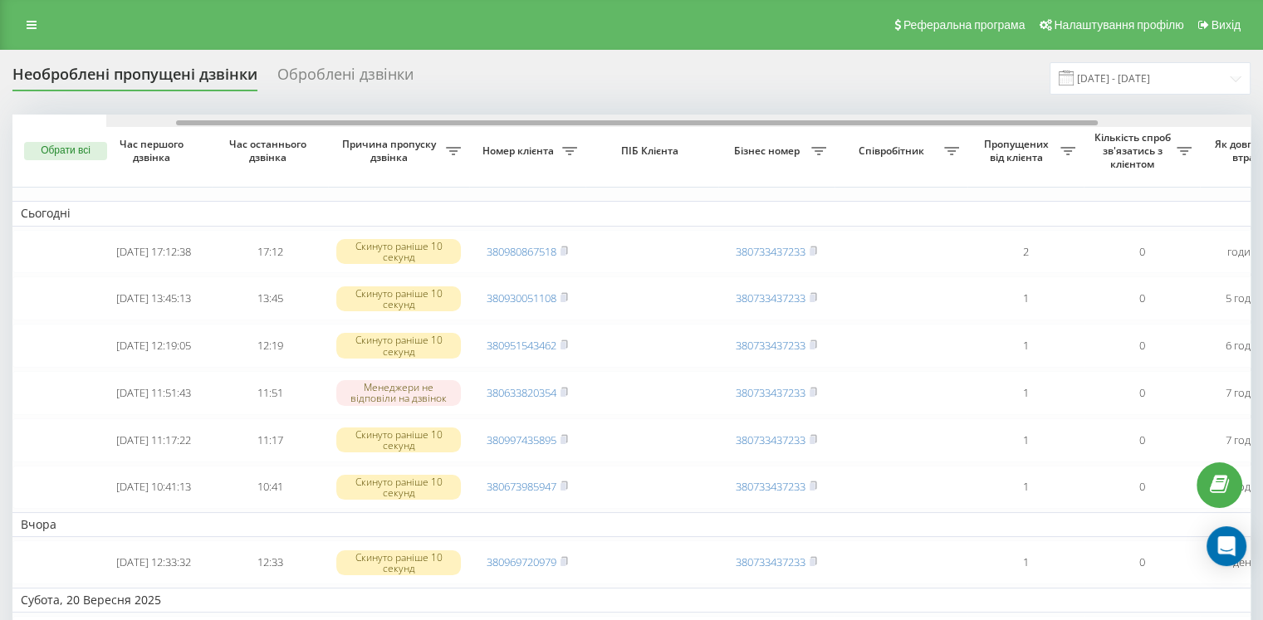
scroll to position [0, 422]
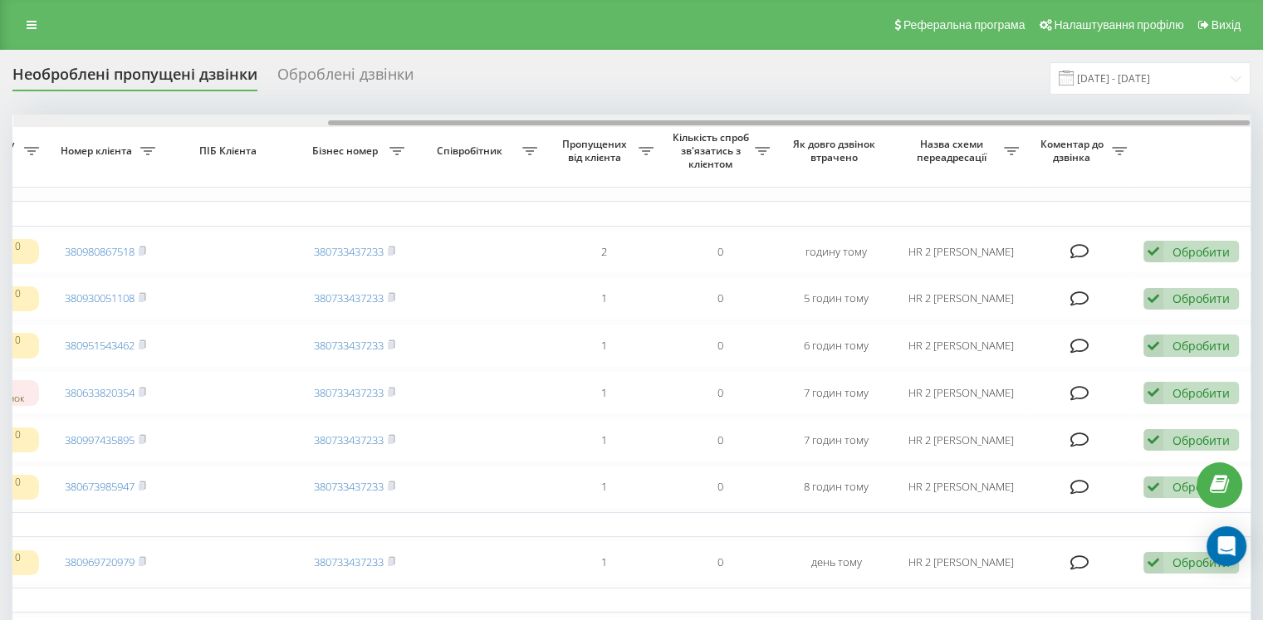
drag, startPoint x: 775, startPoint y: 123, endPoint x: 1275, endPoint y: 147, distance: 500.6
click at [1263, 147] on html "wearme.ua Проекти wearme.ua Центр звернень Журнал дзвінків Журнал повідомлень З…" at bounding box center [631, 310] width 1263 height 620
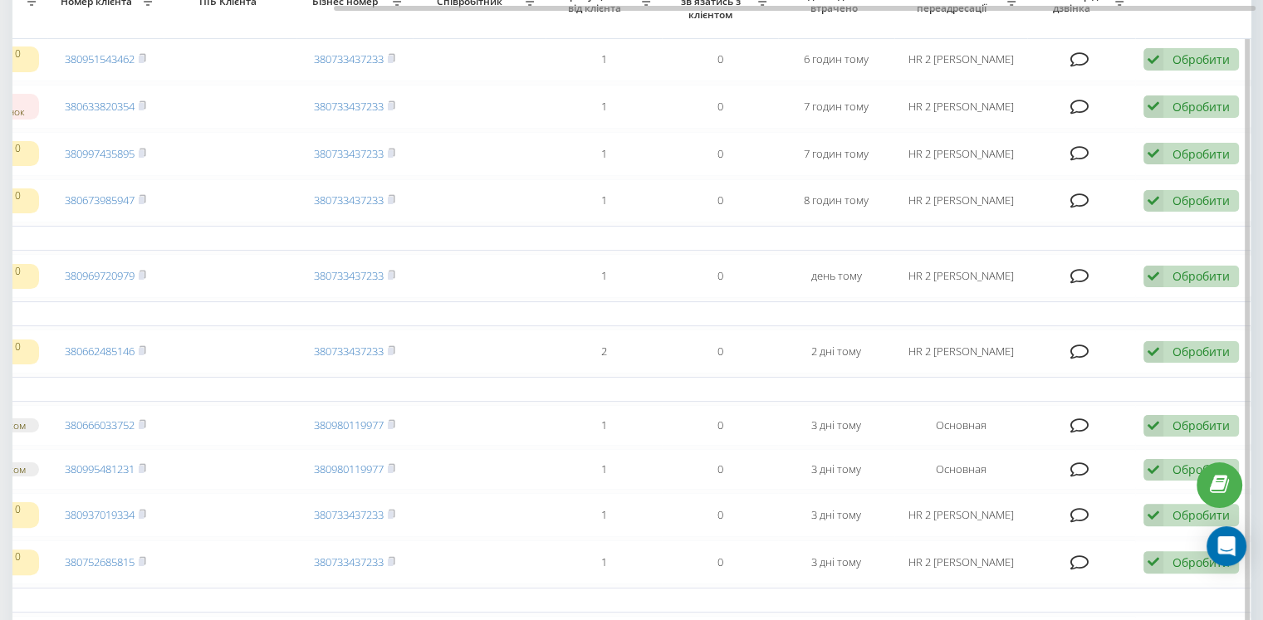
scroll to position [332, 0]
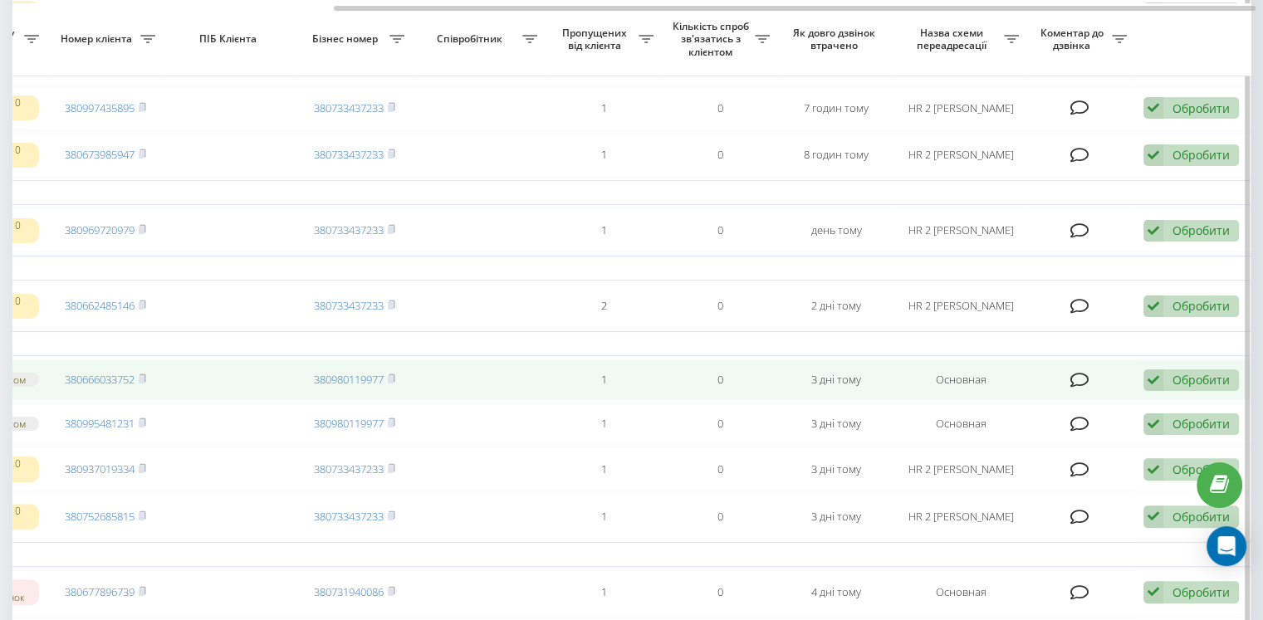
click at [1169, 392] on div "Обробити Не вдалося зв'язатися Зв'язався з клієнтом за допомогою іншого каналу …" at bounding box center [1192, 381] width 96 height 22
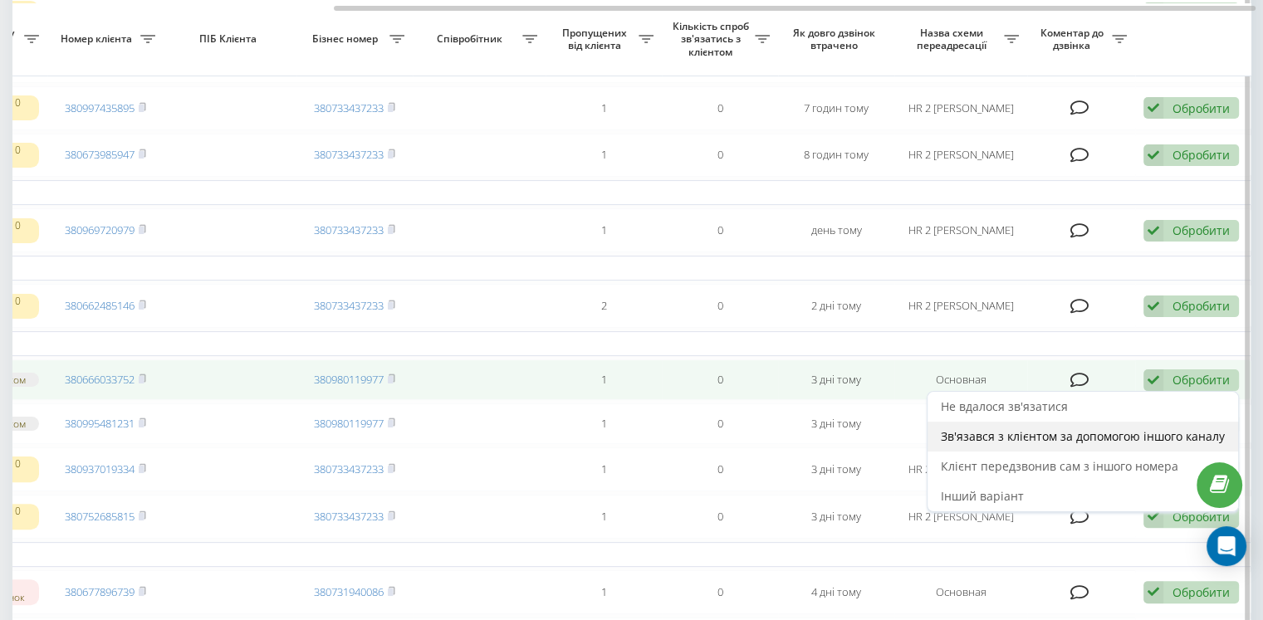
click at [1042, 444] on span "Зв'язався з клієнтом за допомогою іншого каналу" at bounding box center [1083, 437] width 284 height 16
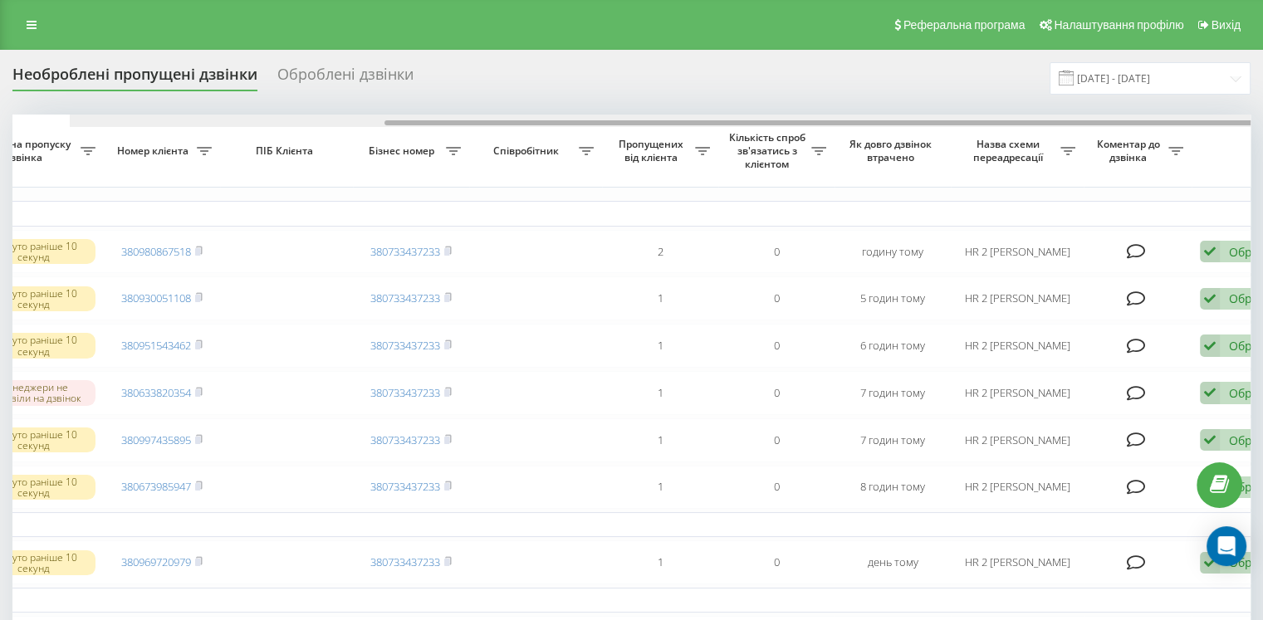
scroll to position [0, 422]
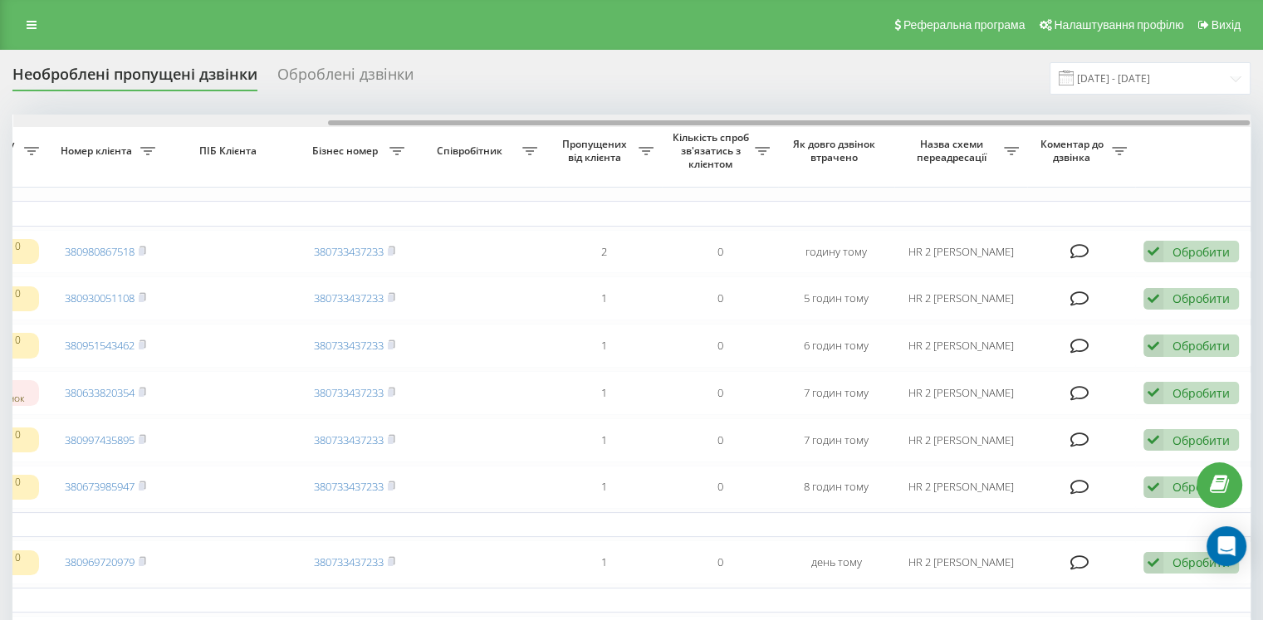
drag, startPoint x: 711, startPoint y: 120, endPoint x: 1259, endPoint y: 149, distance: 548.9
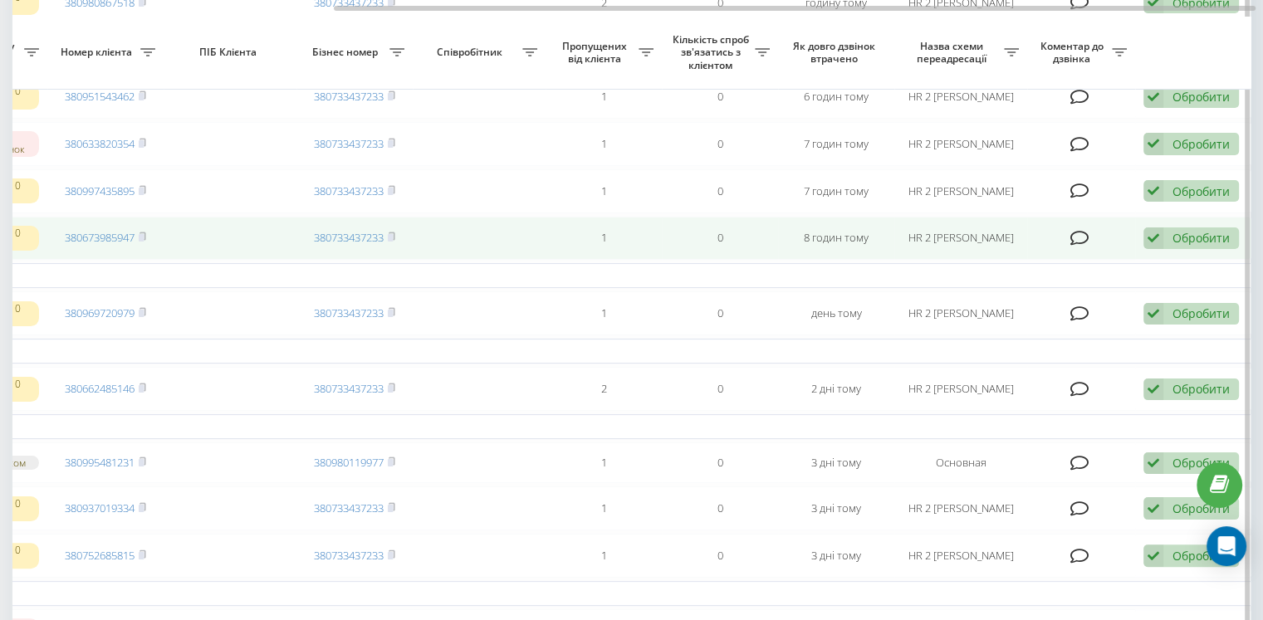
scroll to position [332, 0]
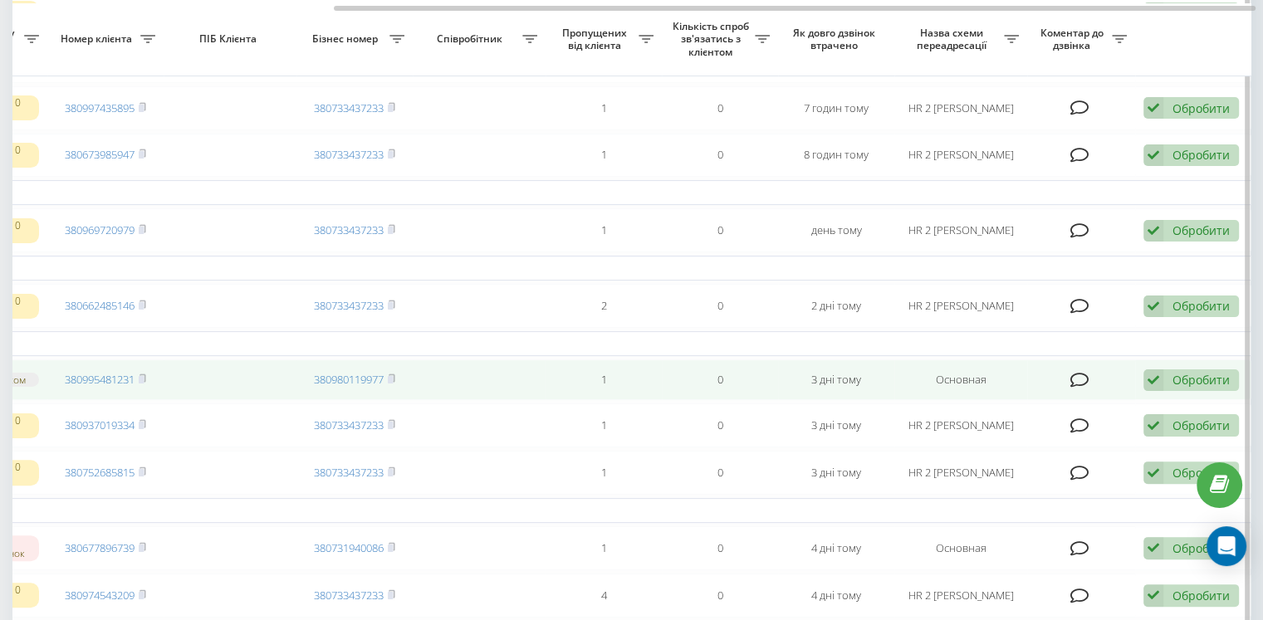
click at [1160, 392] on icon at bounding box center [1154, 381] width 20 height 22
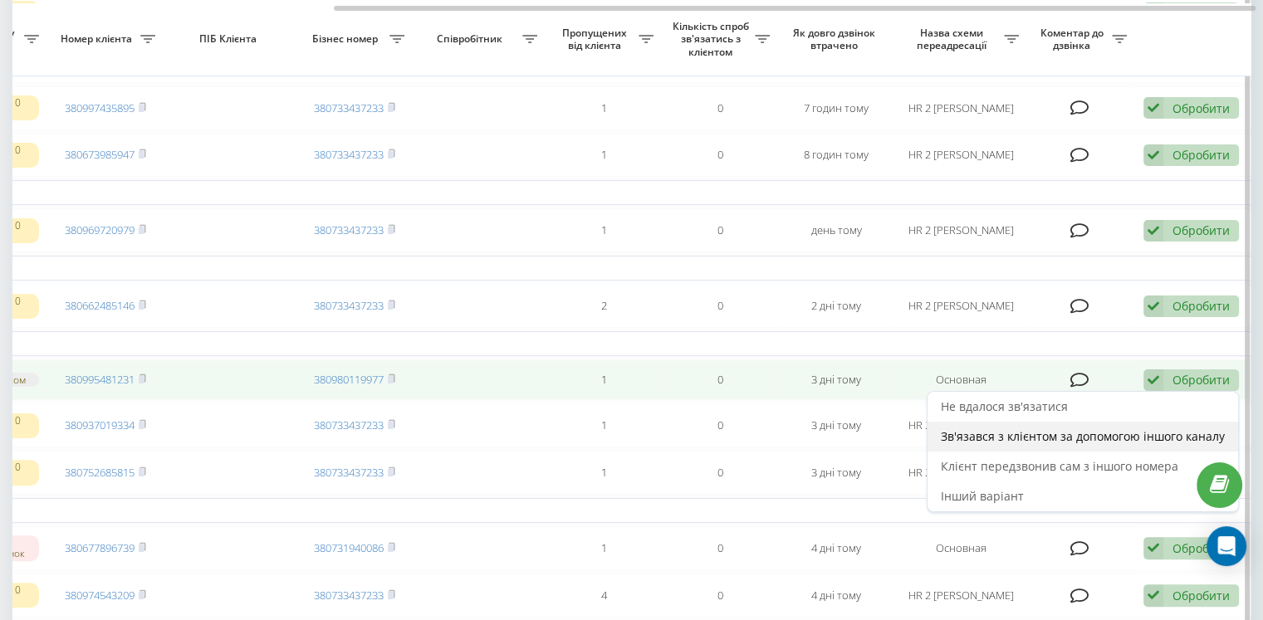
click at [1052, 444] on span "Зв'язався з клієнтом за допомогою іншого каналу" at bounding box center [1083, 437] width 284 height 16
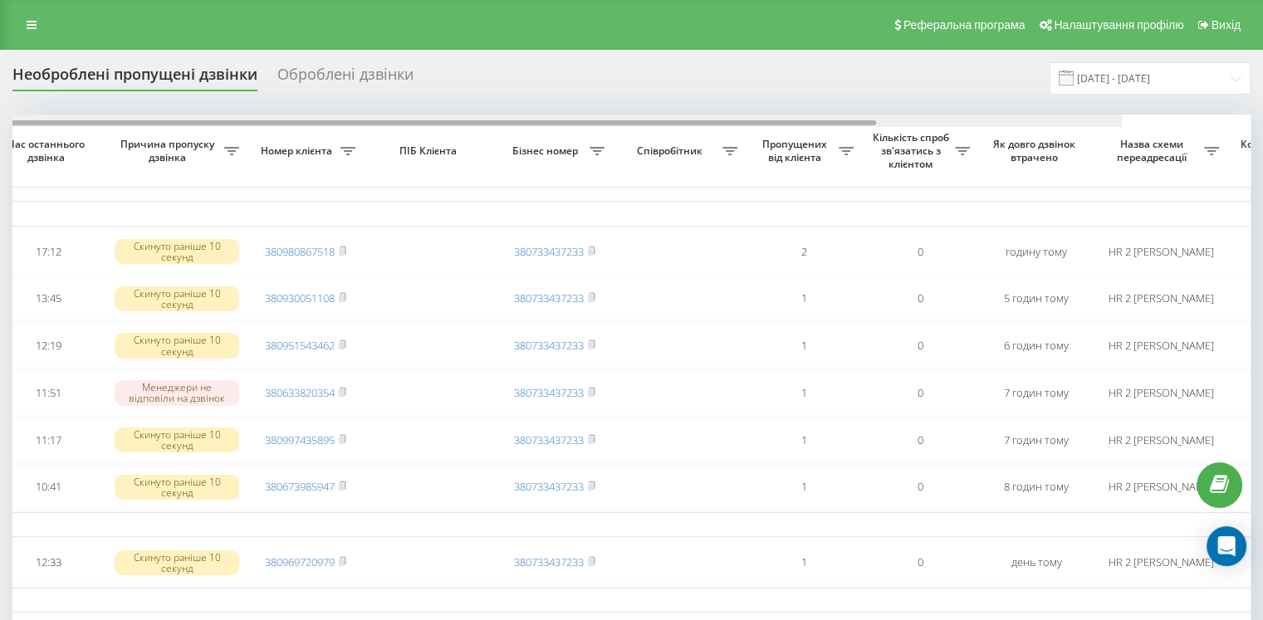
scroll to position [0, 0]
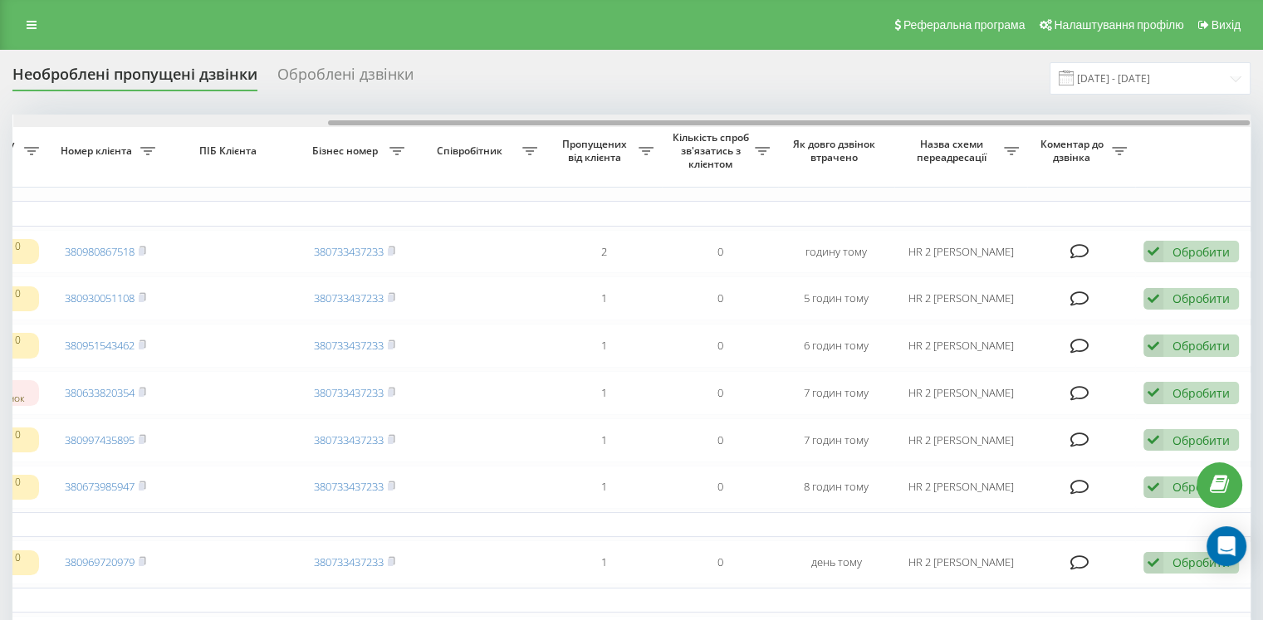
drag, startPoint x: 728, startPoint y: 121, endPoint x: 1275, endPoint y: 155, distance: 548.4
click at [1263, 155] on html "wearme.ua Проекти wearme.ua Центр звернень Журнал дзвінків Журнал повідомлень З…" at bounding box center [631, 310] width 1263 height 620
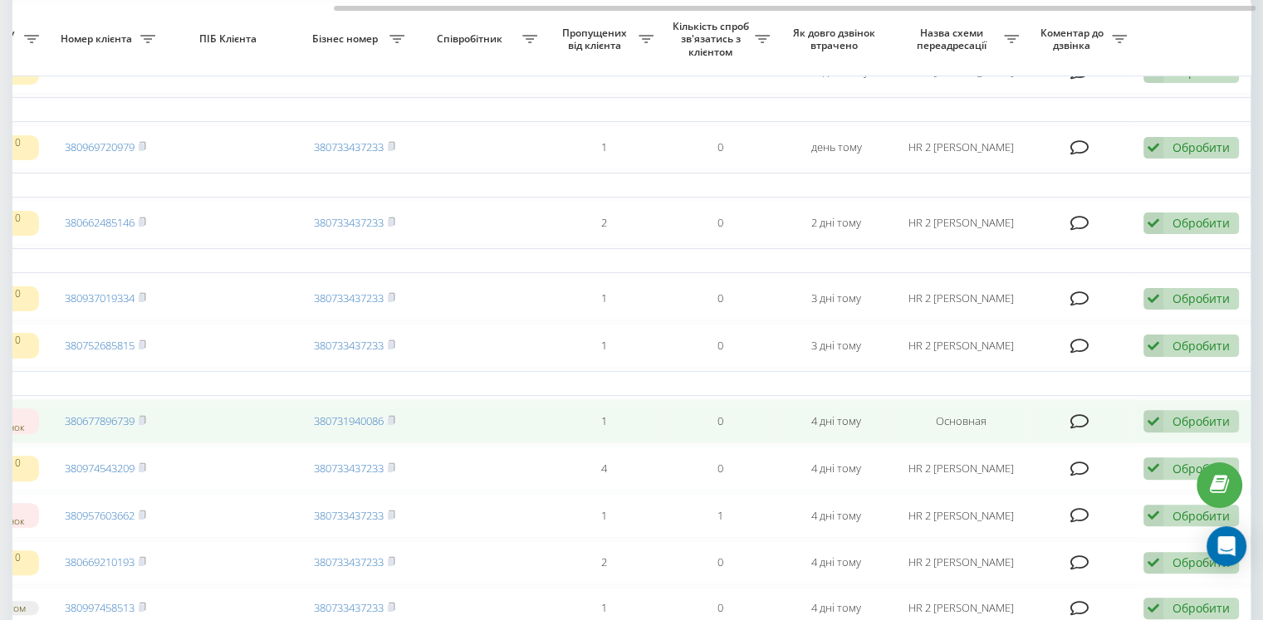
click at [1160, 433] on icon at bounding box center [1154, 421] width 20 height 22
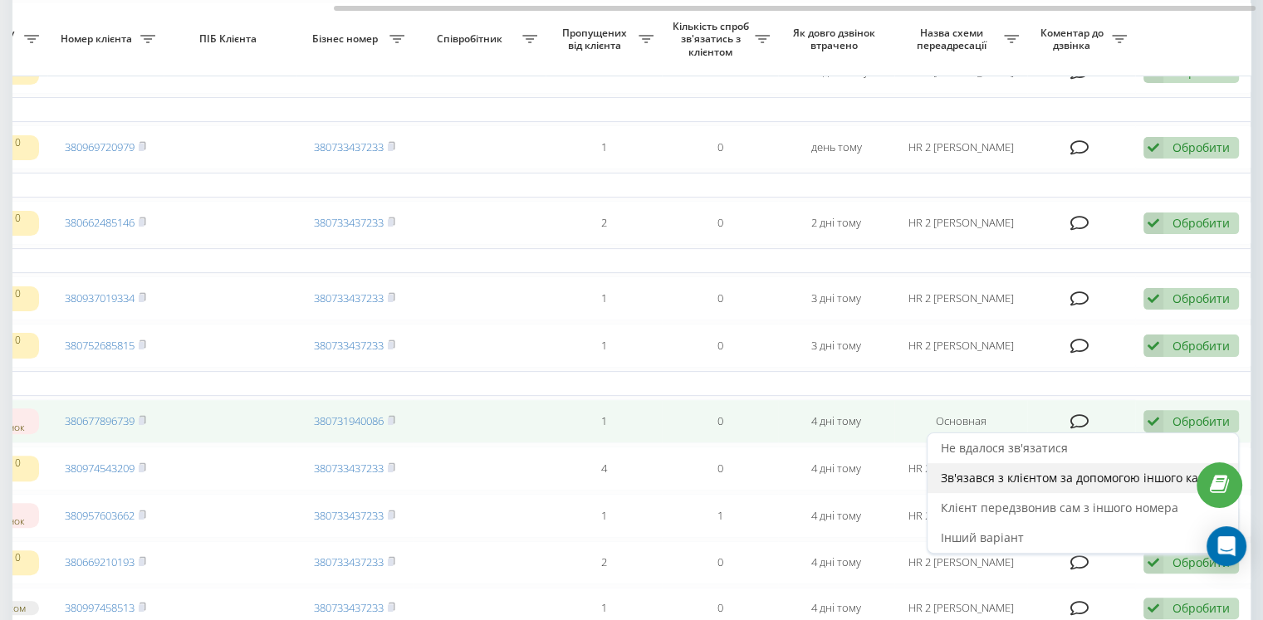
click at [1060, 486] on span "Зв'язався з клієнтом за допомогою іншого каналу" at bounding box center [1083, 478] width 284 height 16
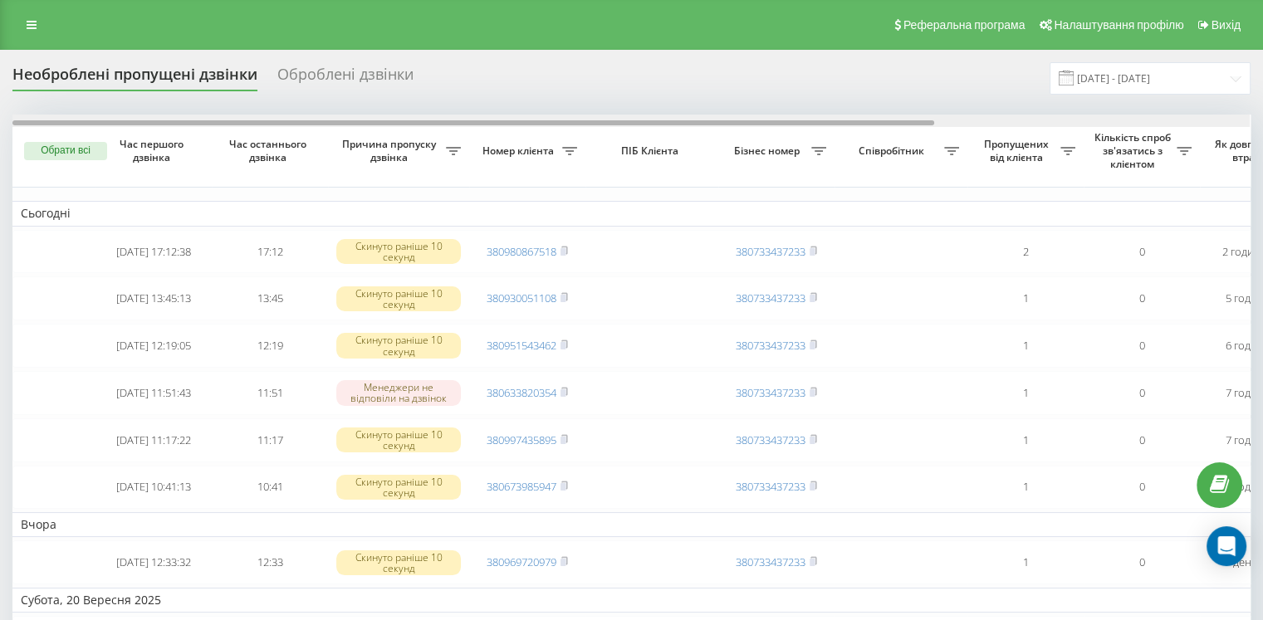
scroll to position [0, 422]
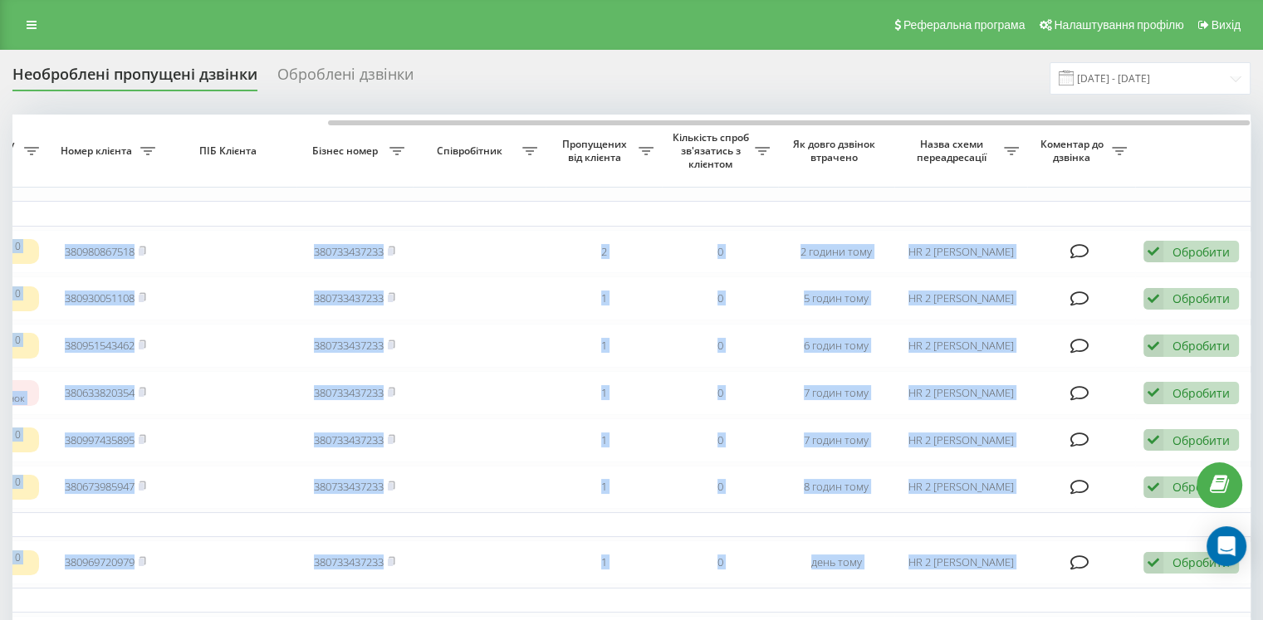
drag, startPoint x: 714, startPoint y: 120, endPoint x: 1275, endPoint y: 114, distance: 560.7
click at [1263, 114] on html "wearme.ua Проекти wearme.ua Центр звернень Журнал дзвінків Журнал повідомлень З…" at bounding box center [631, 310] width 1263 height 620
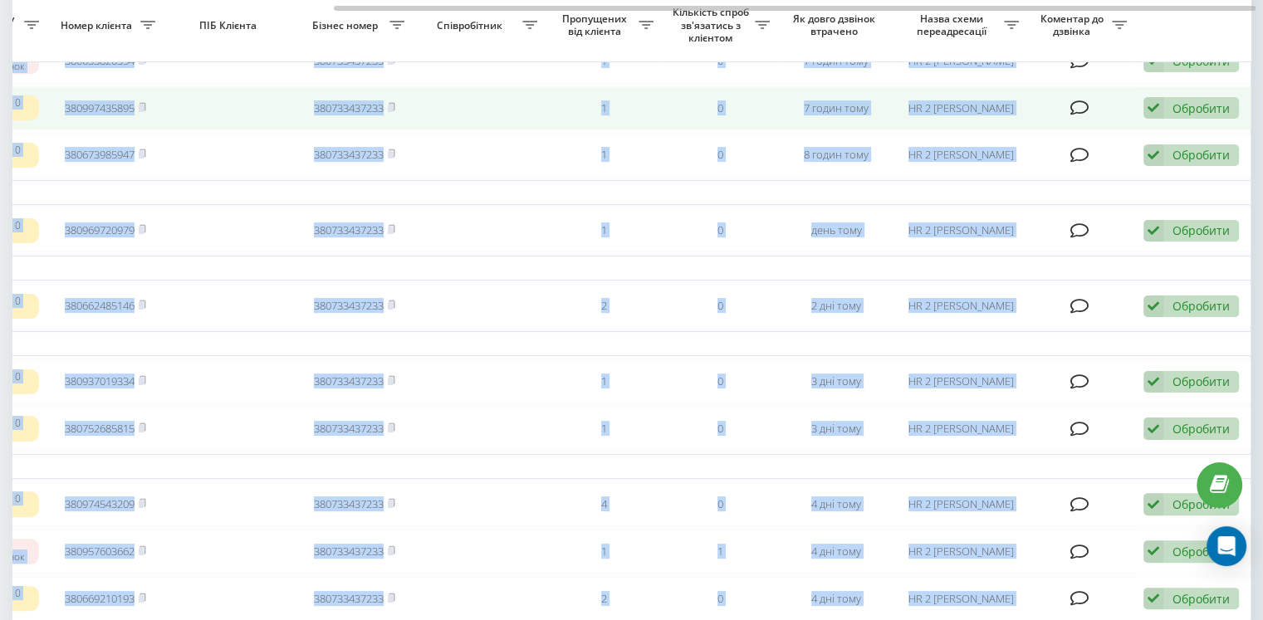
scroll to position [0, 0]
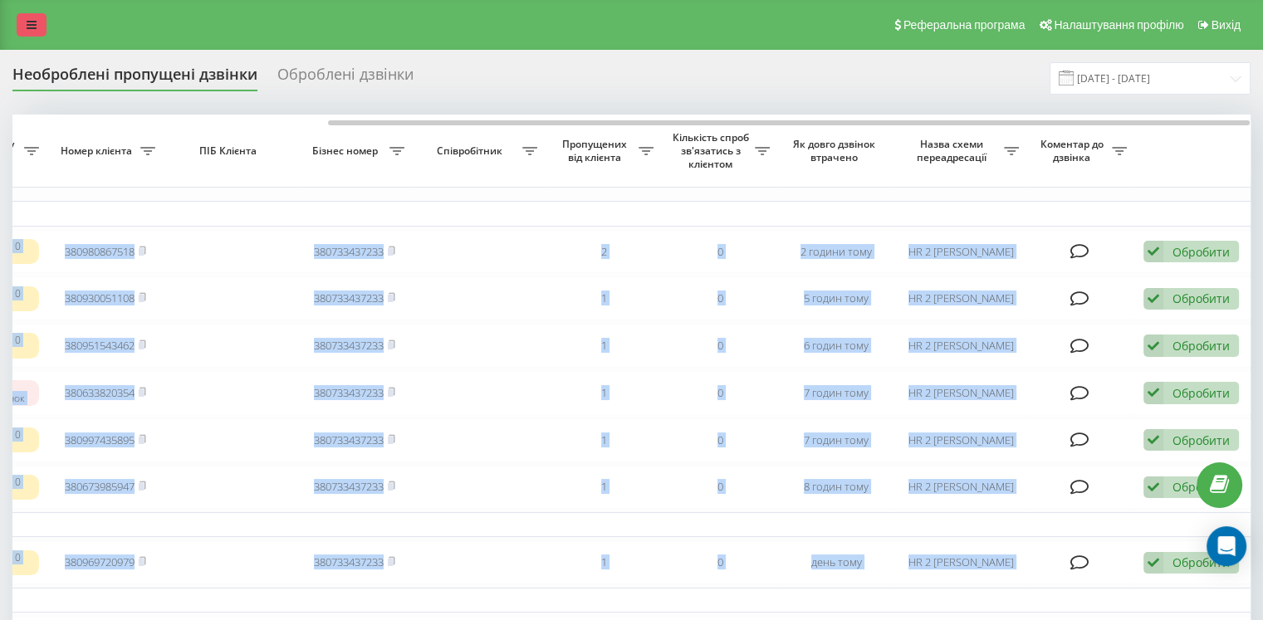
click at [24, 22] on link at bounding box center [32, 24] width 30 height 23
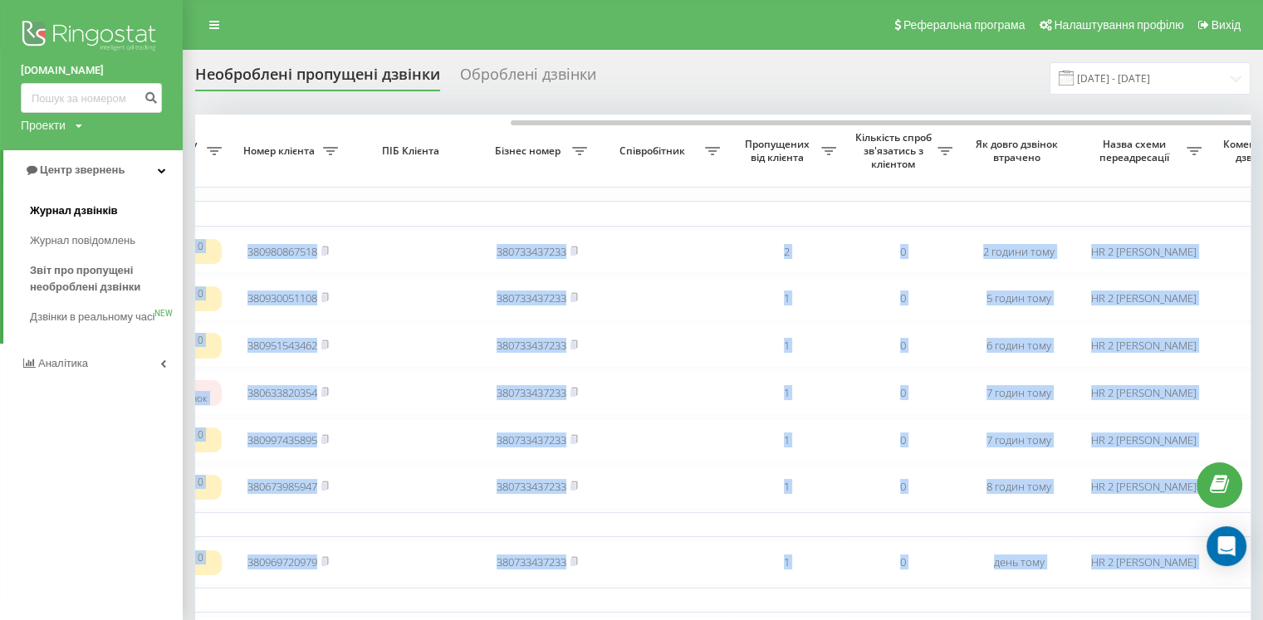
click at [96, 210] on span "Журнал дзвінків" at bounding box center [74, 211] width 88 height 17
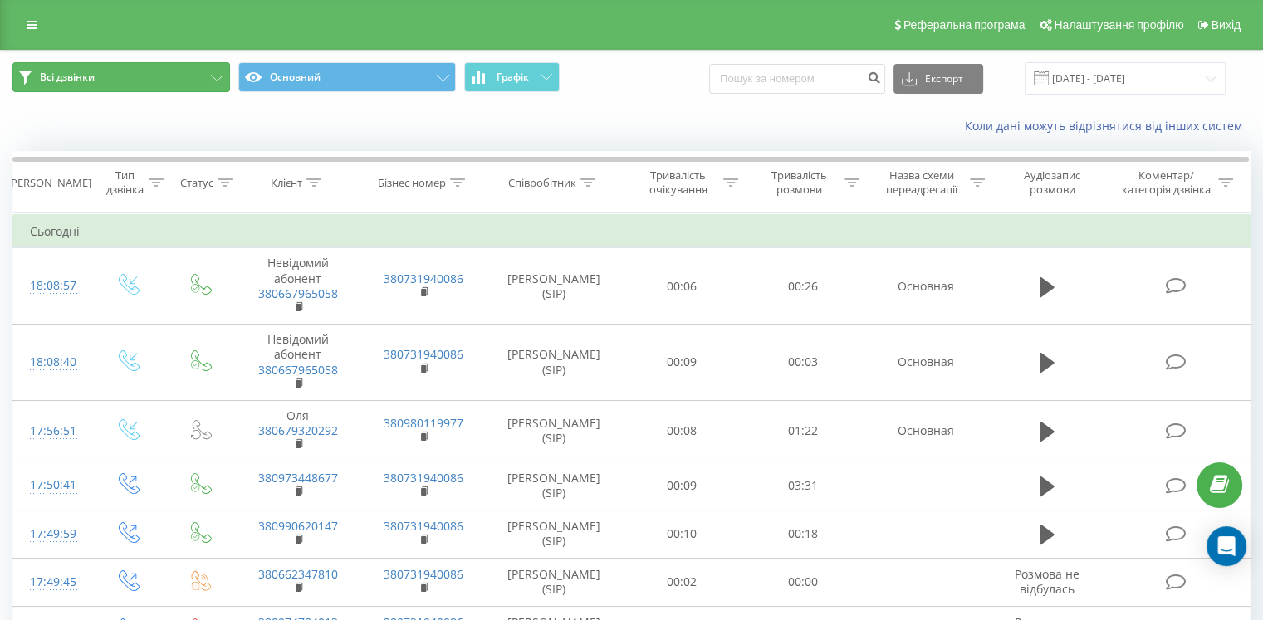
click at [194, 77] on button "Всі дзвінки" at bounding box center [121, 77] width 218 height 30
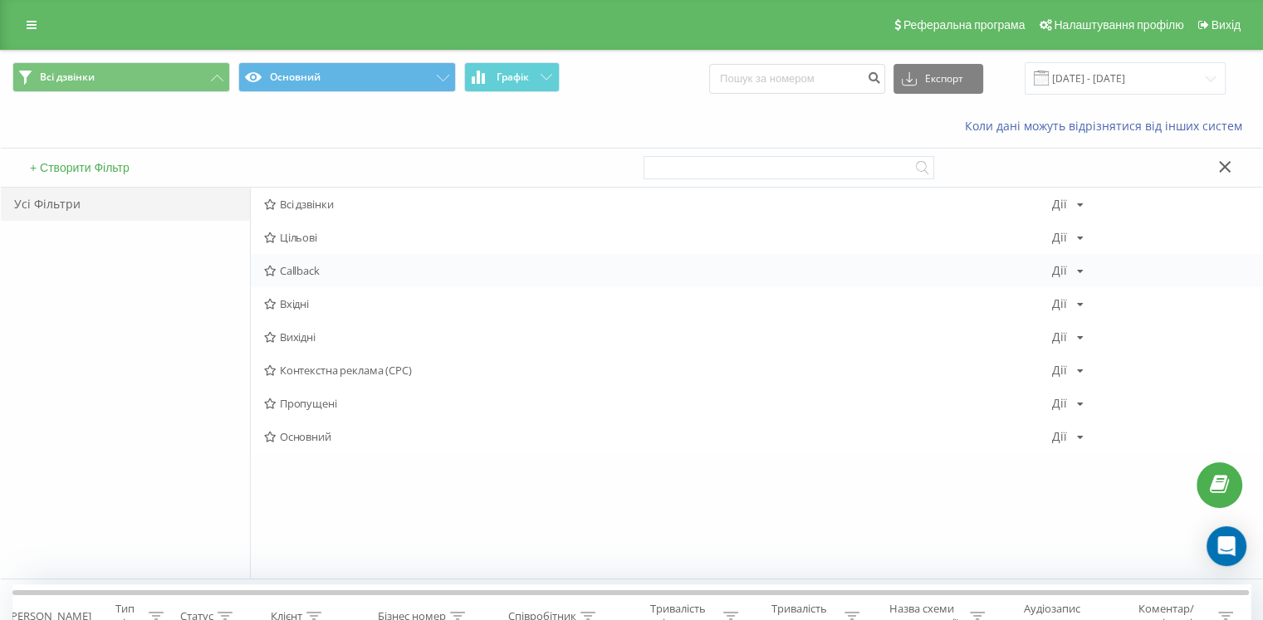
click at [320, 269] on span "Callback" at bounding box center [658, 271] width 788 height 12
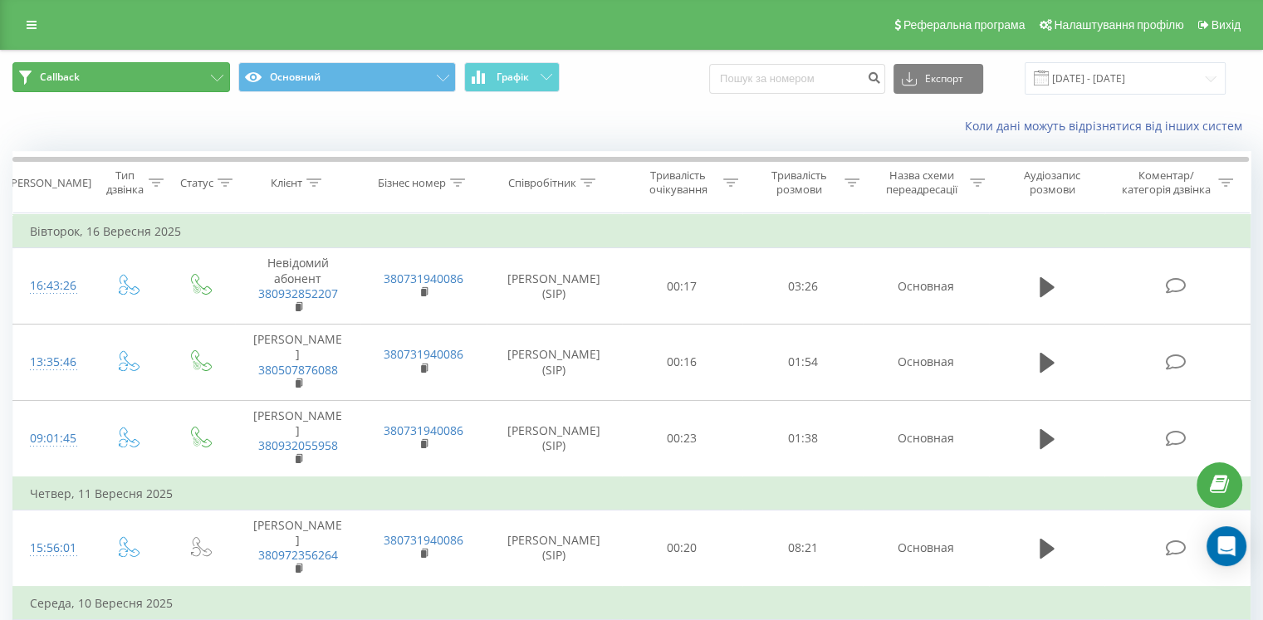
click at [207, 71] on button "Callback" at bounding box center [121, 77] width 218 height 30
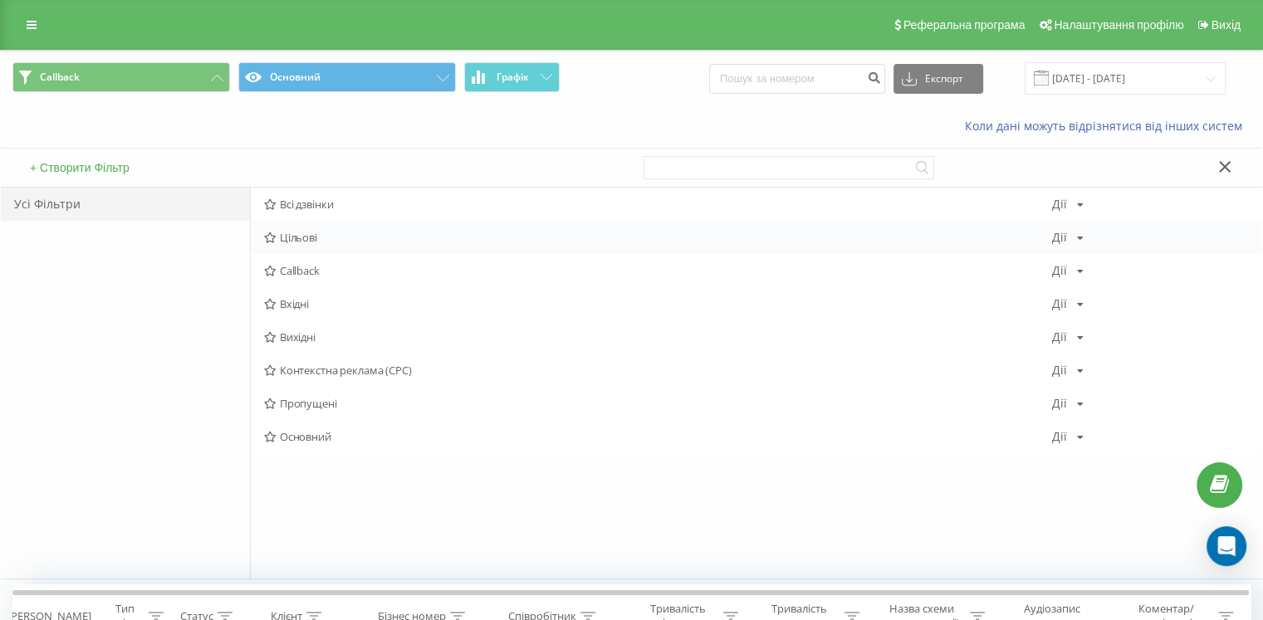
click at [297, 235] on span "Цільові" at bounding box center [658, 238] width 788 height 12
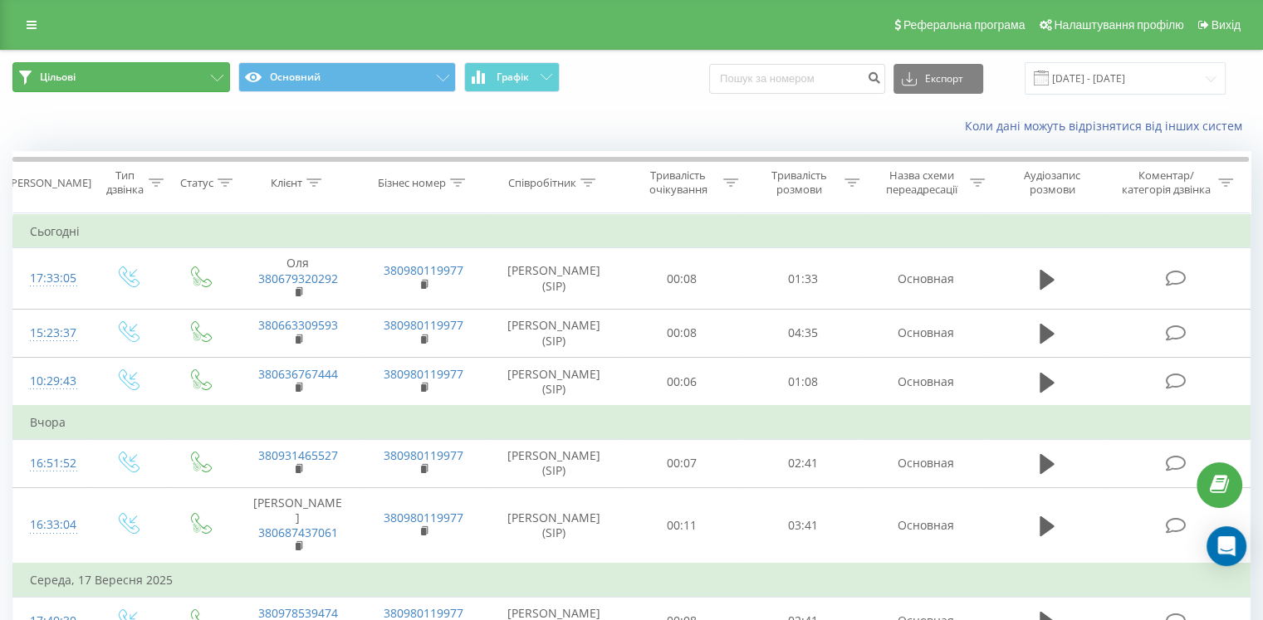
click at [186, 81] on button "Цільові" at bounding box center [121, 77] width 218 height 30
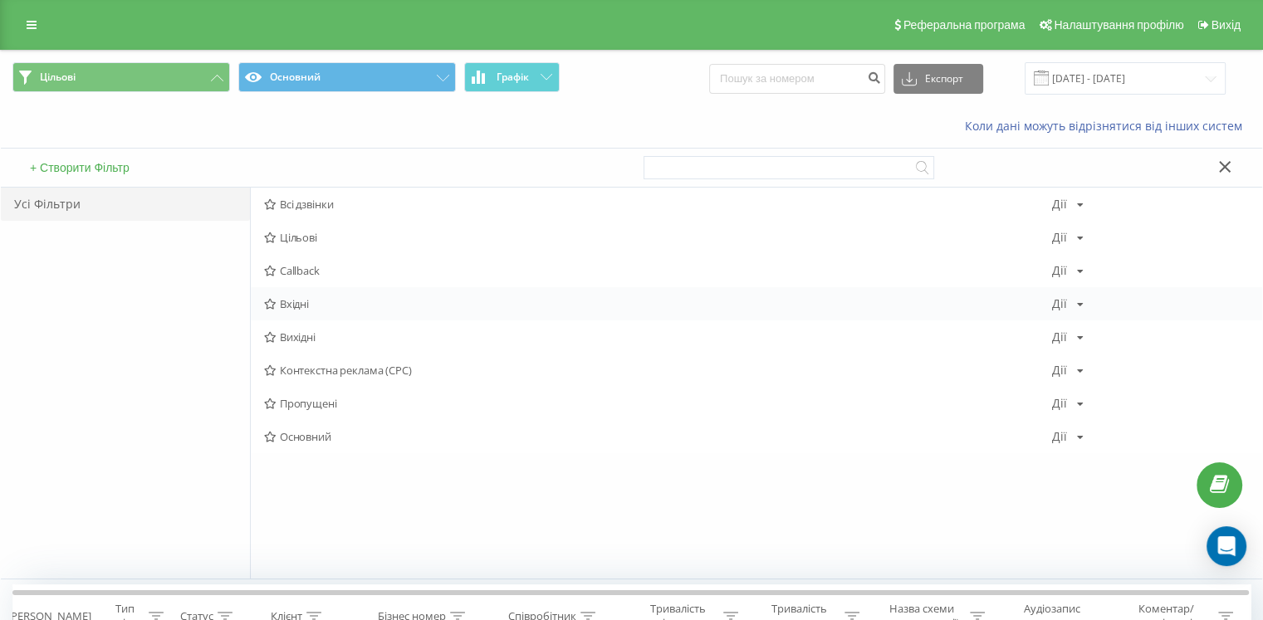
click at [303, 304] on span "Вхідні" at bounding box center [658, 304] width 788 height 12
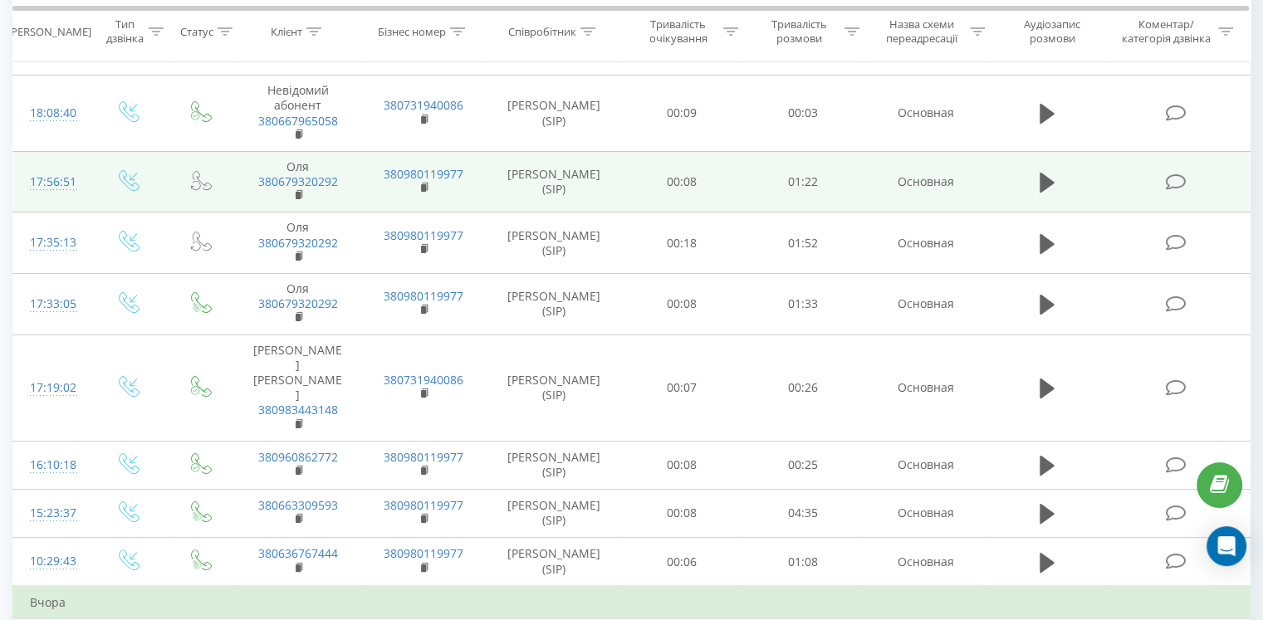
scroll to position [166, 0]
